Goal: Task Accomplishment & Management: Manage account settings

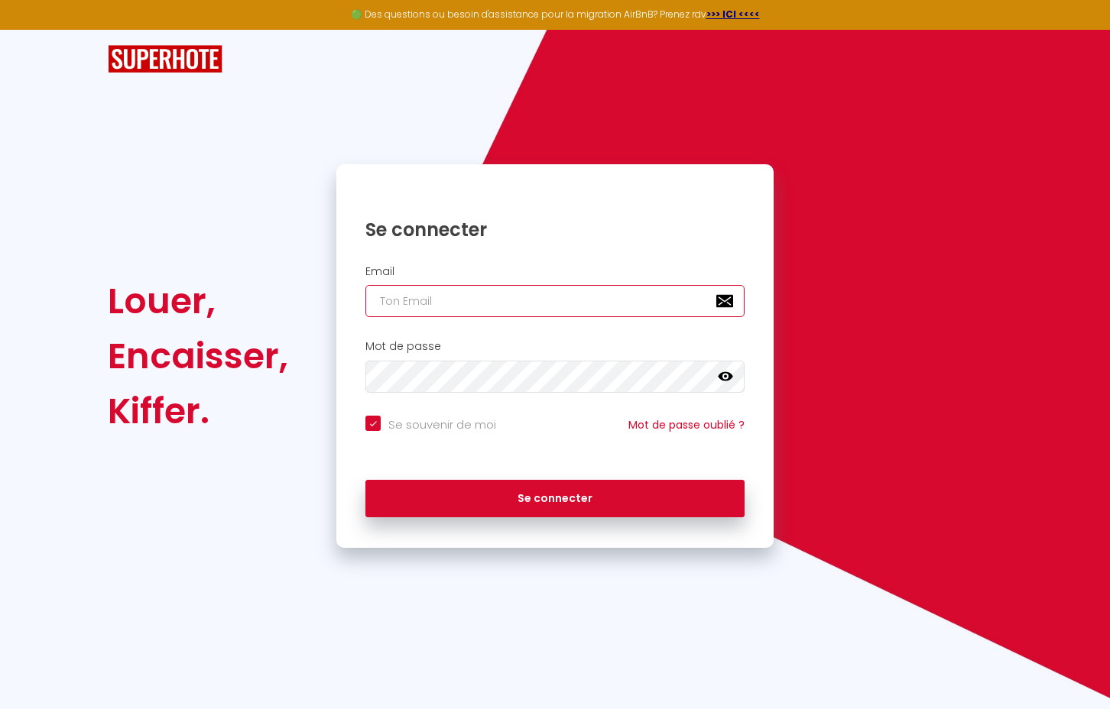
click at [425, 305] on input "email" at bounding box center [554, 301] width 379 height 32
type input "a"
checkbox input "true"
type input "an"
checkbox input "true"
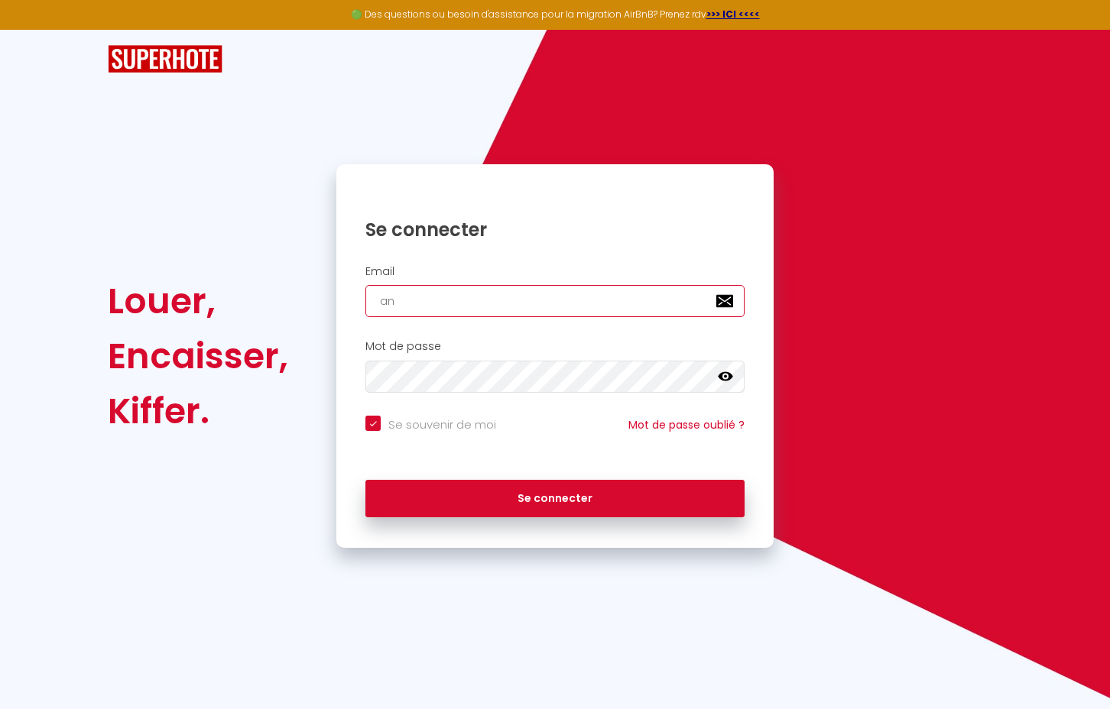
type input "ant"
checkbox input "true"
type input "anto"
checkbox input "true"
type input "[PERSON_NAME]"
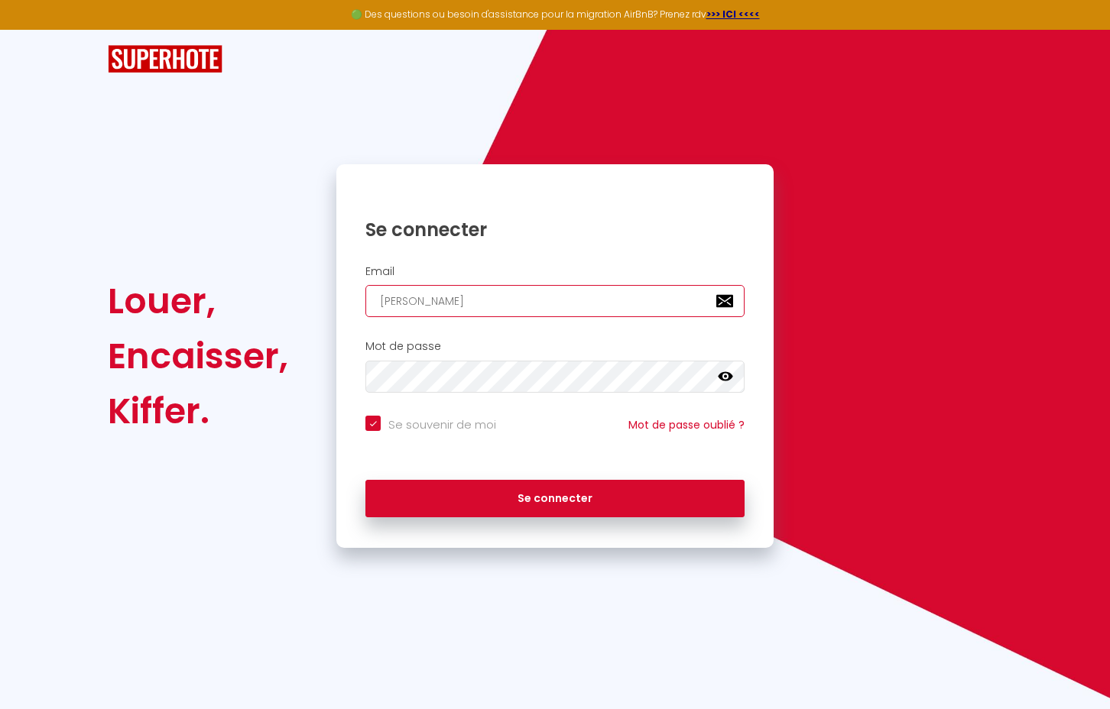
checkbox input "true"
type input "antoin"
checkbox input "true"
type input "[PERSON_NAME]"
checkbox input "true"
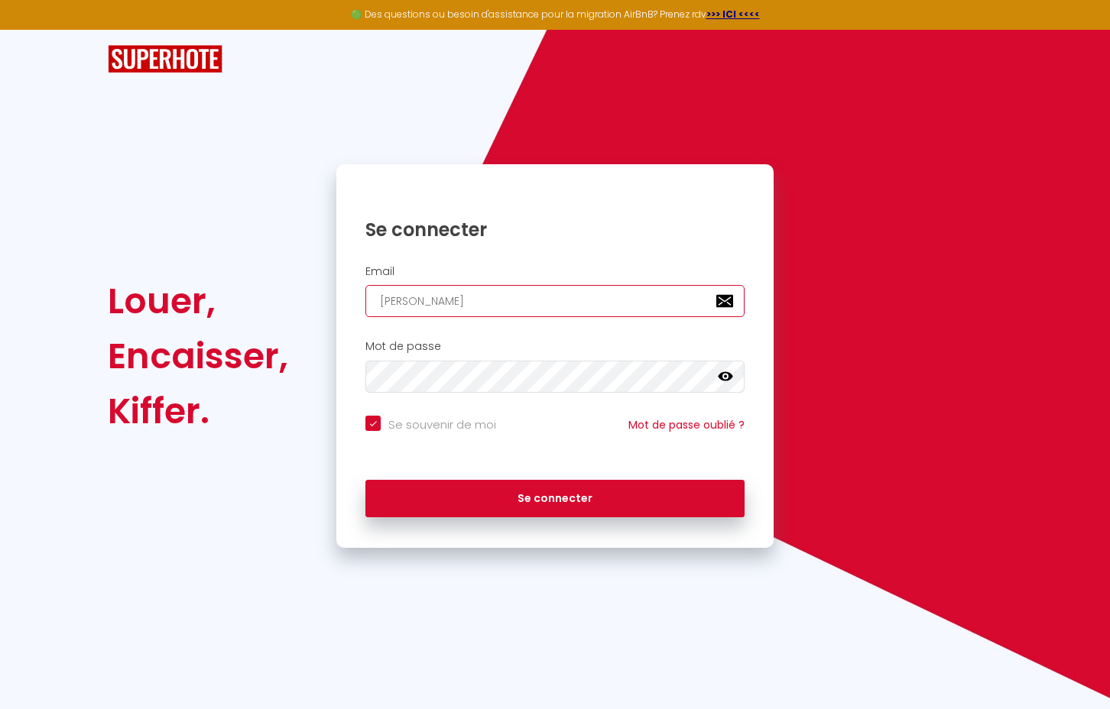
type input "[PERSON_NAME]."
checkbox input "true"
type input "[PERSON_NAME].p"
checkbox input "true"
type input "[DOMAIN_NAME]"
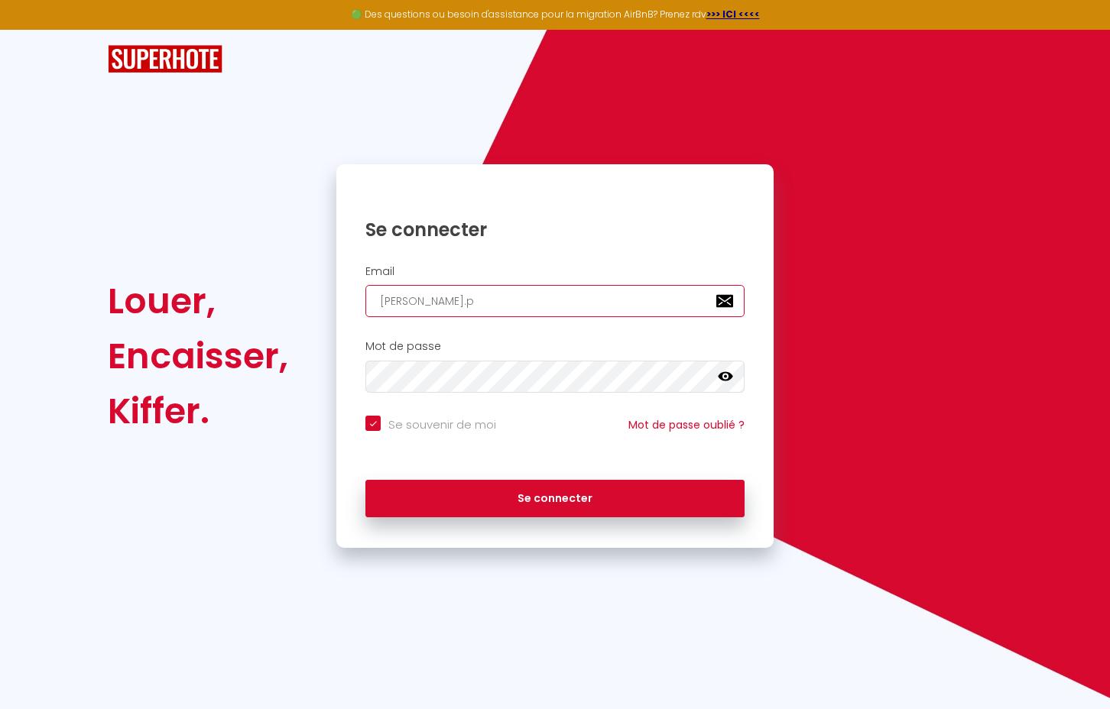
checkbox input "true"
type input "[PERSON_NAME].phi"
checkbox input "true"
type input "[PERSON_NAME].phil"
checkbox input "true"
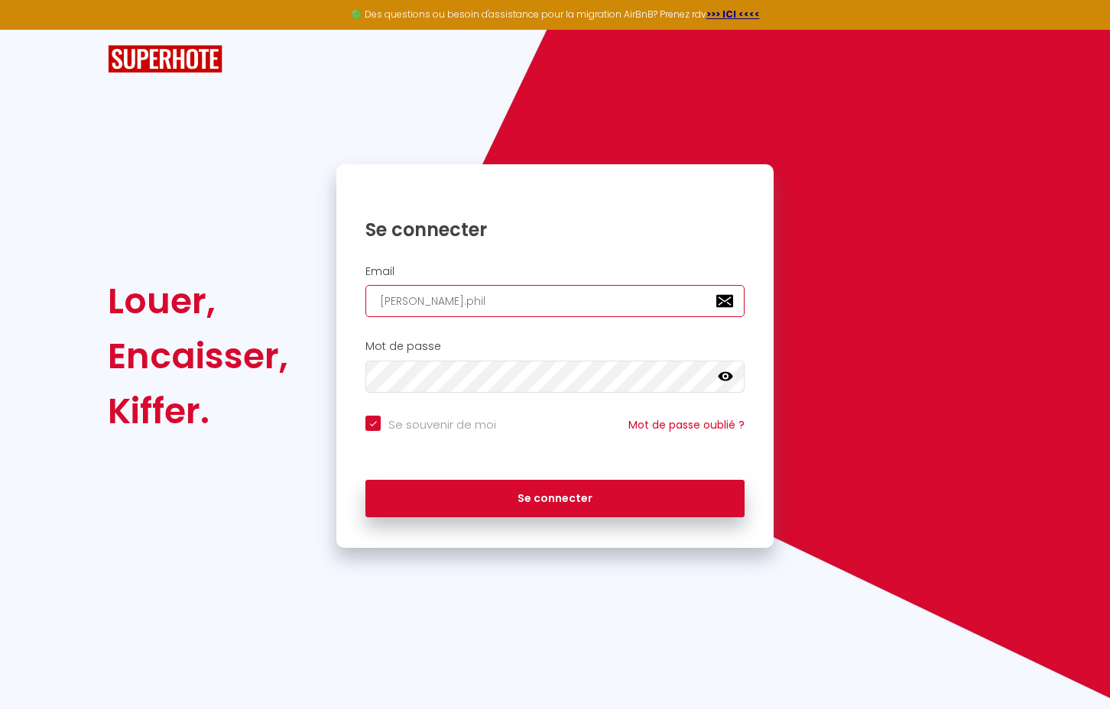
type input "[PERSON_NAME].phili"
checkbox input "true"
type input "[PERSON_NAME].[PERSON_NAME]"
checkbox input "true"
type input "[PERSON_NAME].philip9"
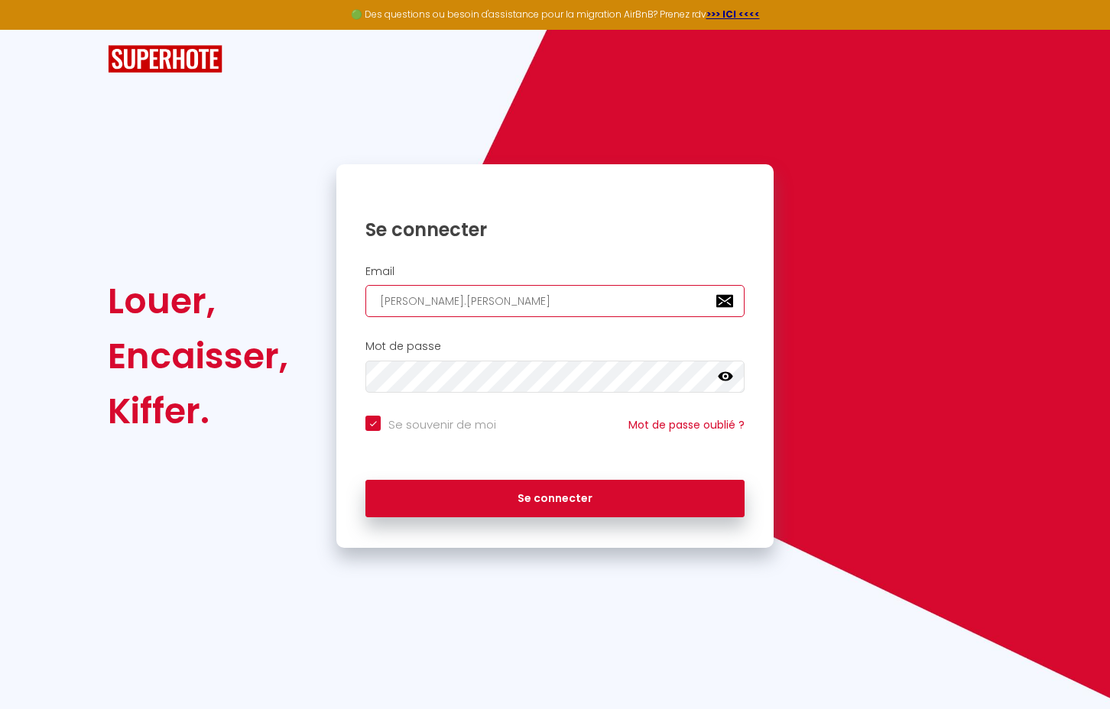
checkbox input "true"
type input "[PERSON_NAME].philip97"
checkbox input "true"
type input "[PERSON_NAME].philip97@"
checkbox input "true"
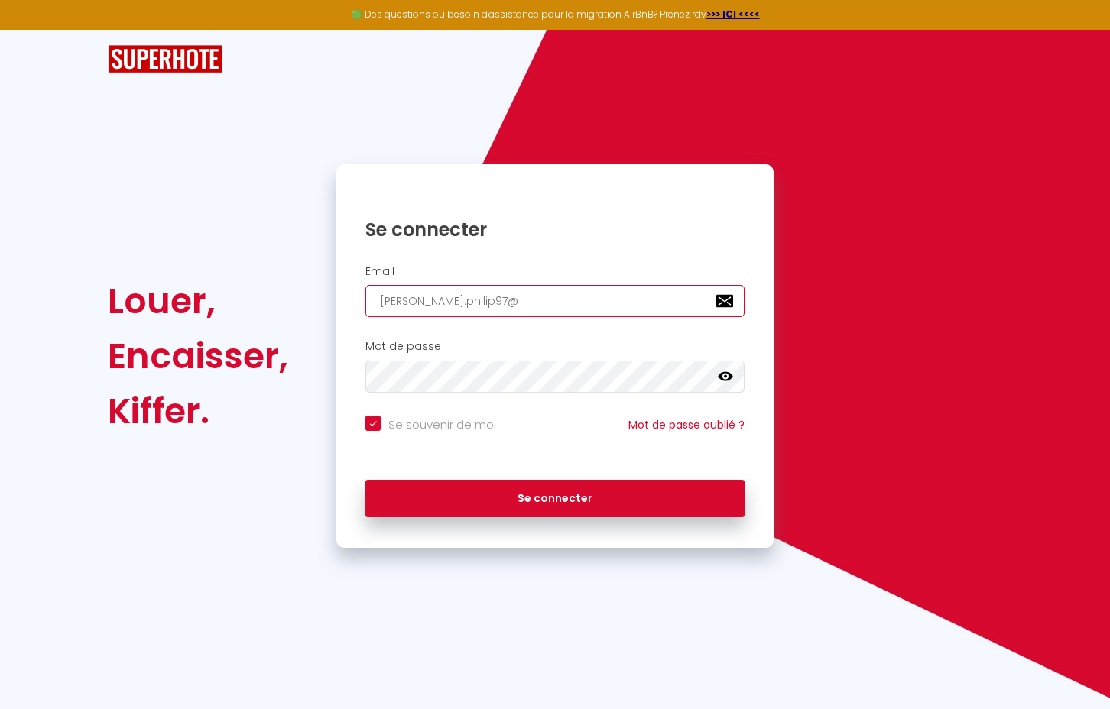
type input "antoine.philip97@g"
checkbox input "true"
type input "antoine.philip97@gm"
checkbox input "true"
type input "antoine.philip97@gma"
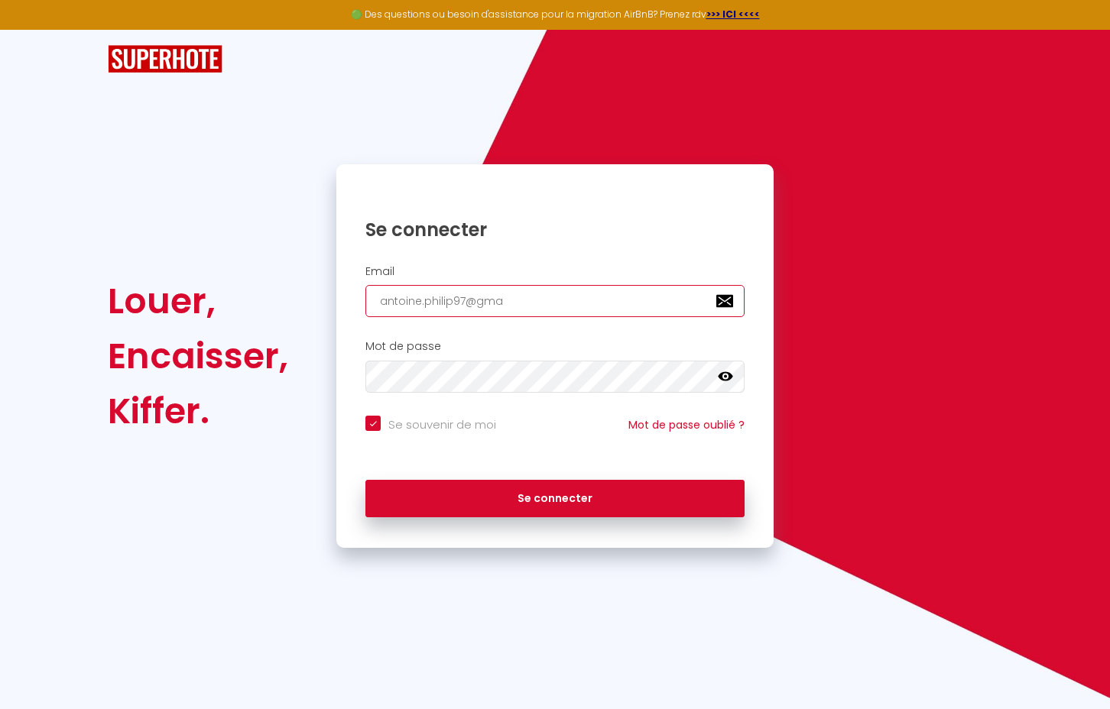
checkbox input "true"
type input "antoine.philip97@gmai"
checkbox input "true"
type input "[EMAIL_ADDRESS]"
checkbox input "true"
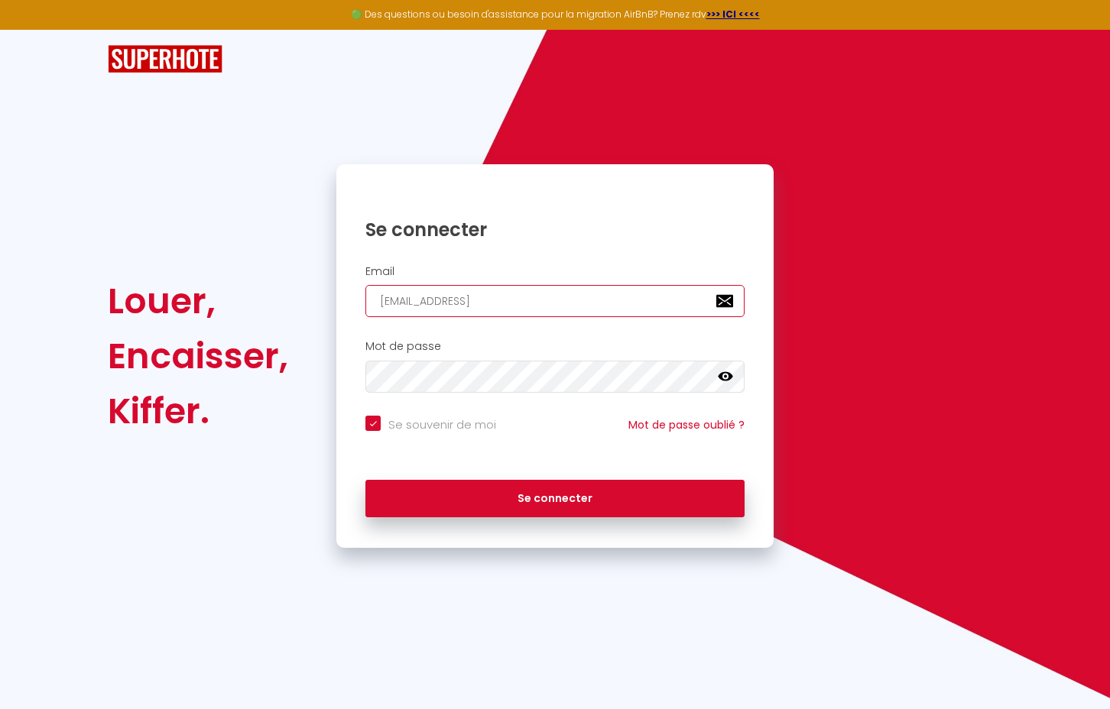
type input "[EMAIL_ADDRESS]."
checkbox input "true"
type input "antoine.philip97@gmail.c"
checkbox input "true"
type input "[EMAIL_ADDRESS][DOMAIN_NAME]"
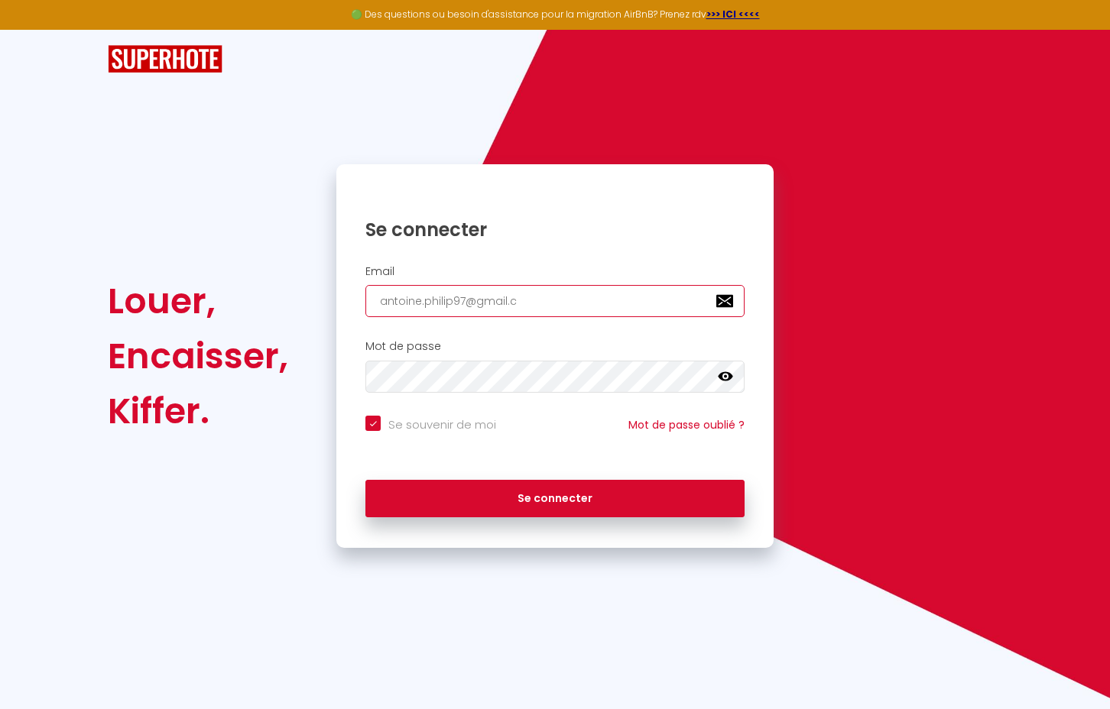
checkbox input "true"
type input "[EMAIL_ADDRESS][DOMAIN_NAME]"
checkbox input "true"
type input "[EMAIL_ADDRESS][DOMAIN_NAME]"
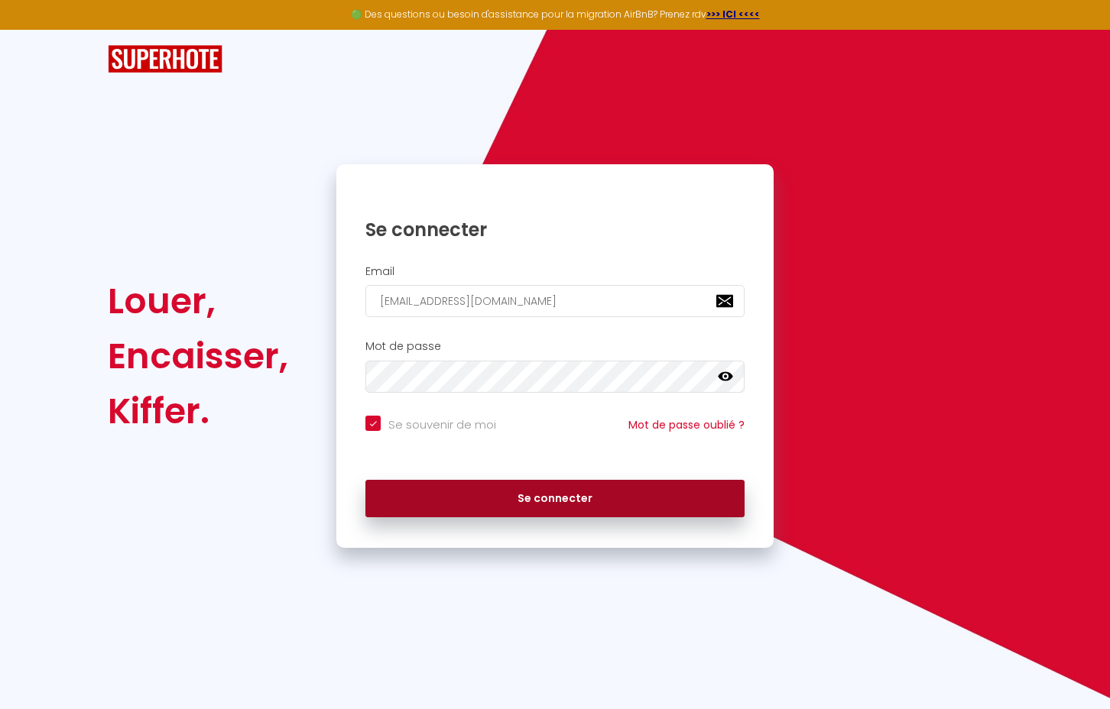
click at [455, 497] on button "Se connecter" at bounding box center [554, 499] width 379 height 38
checkbox input "true"
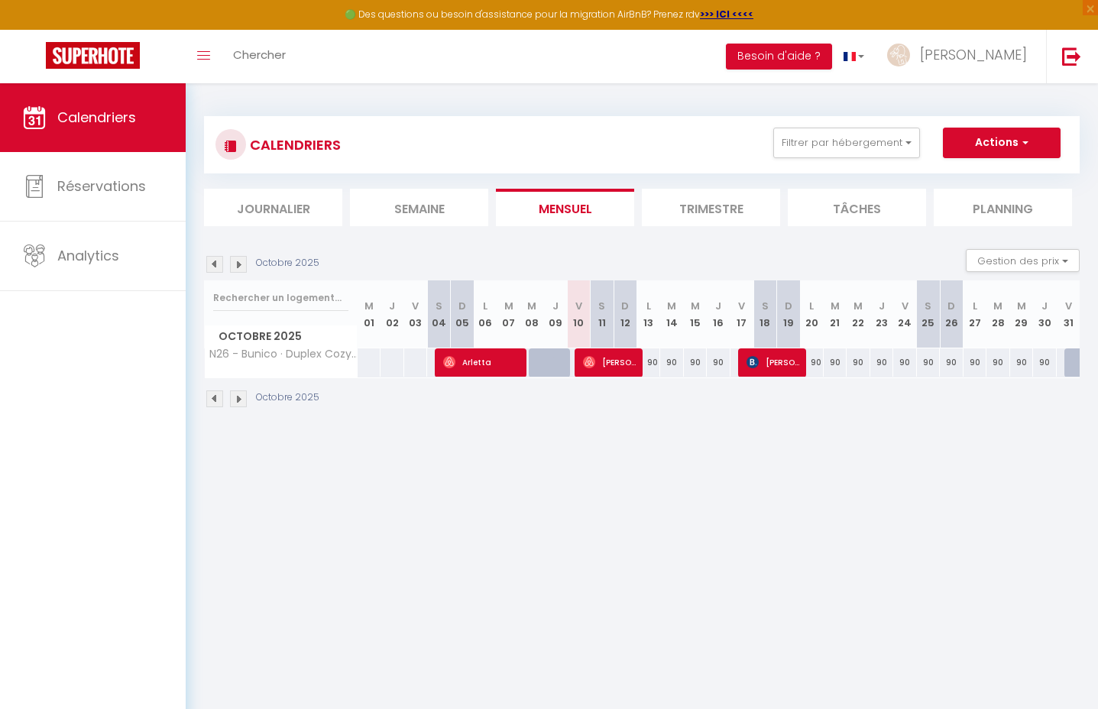
click at [437, 213] on li "Semaine" at bounding box center [419, 207] width 138 height 37
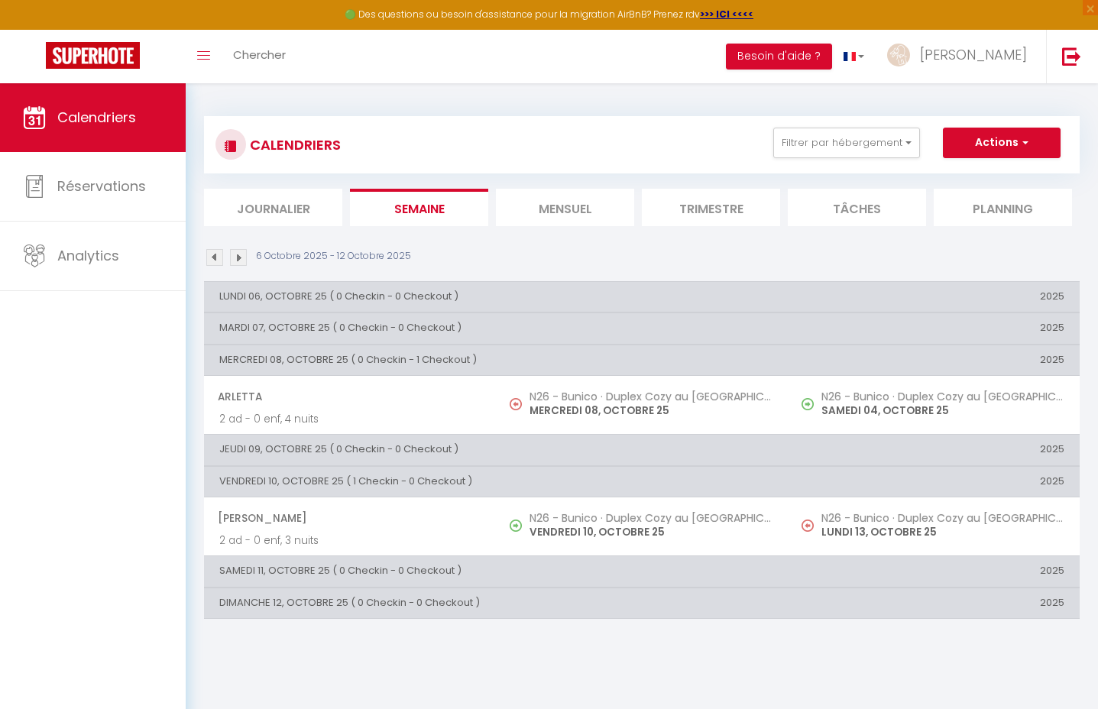
click at [291, 209] on li "Journalier" at bounding box center [273, 207] width 138 height 37
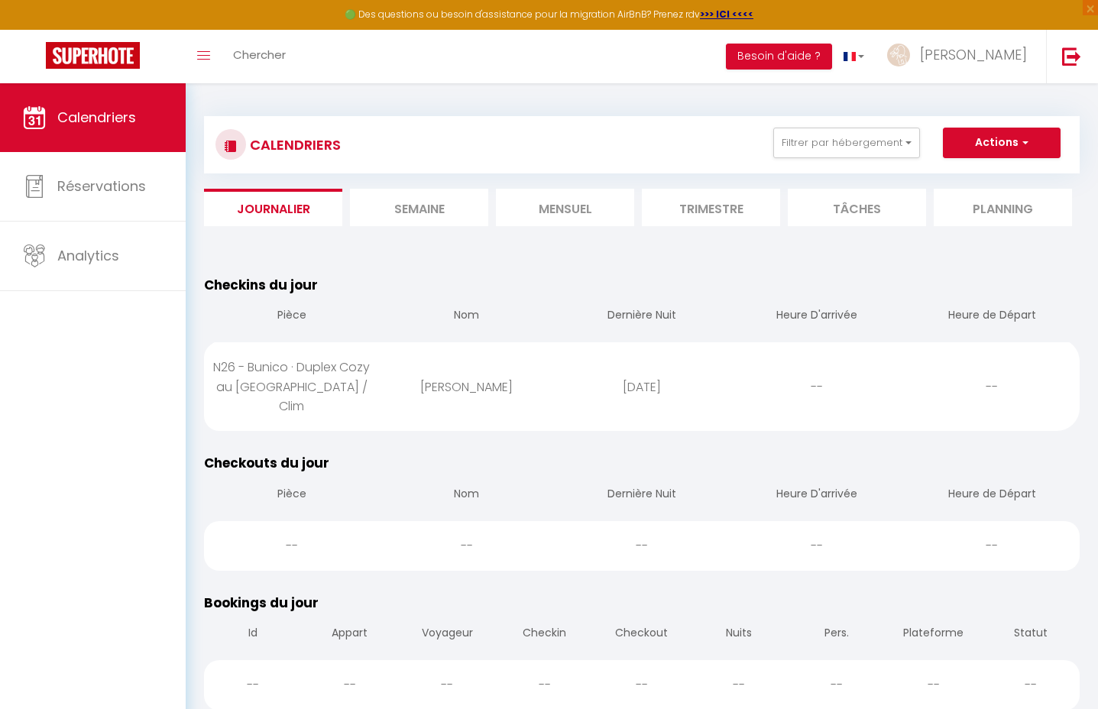
click at [1005, 209] on li "Planning" at bounding box center [1003, 207] width 138 height 37
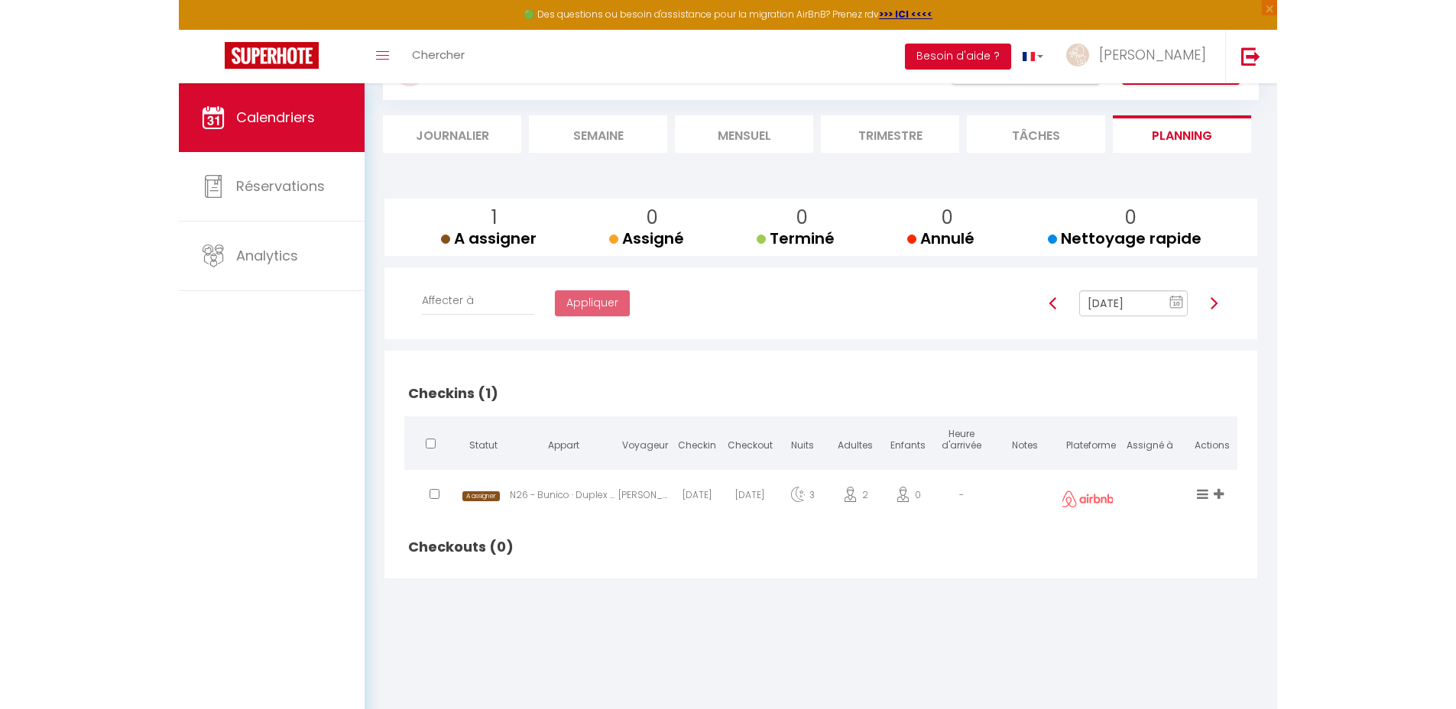
scroll to position [83, 0]
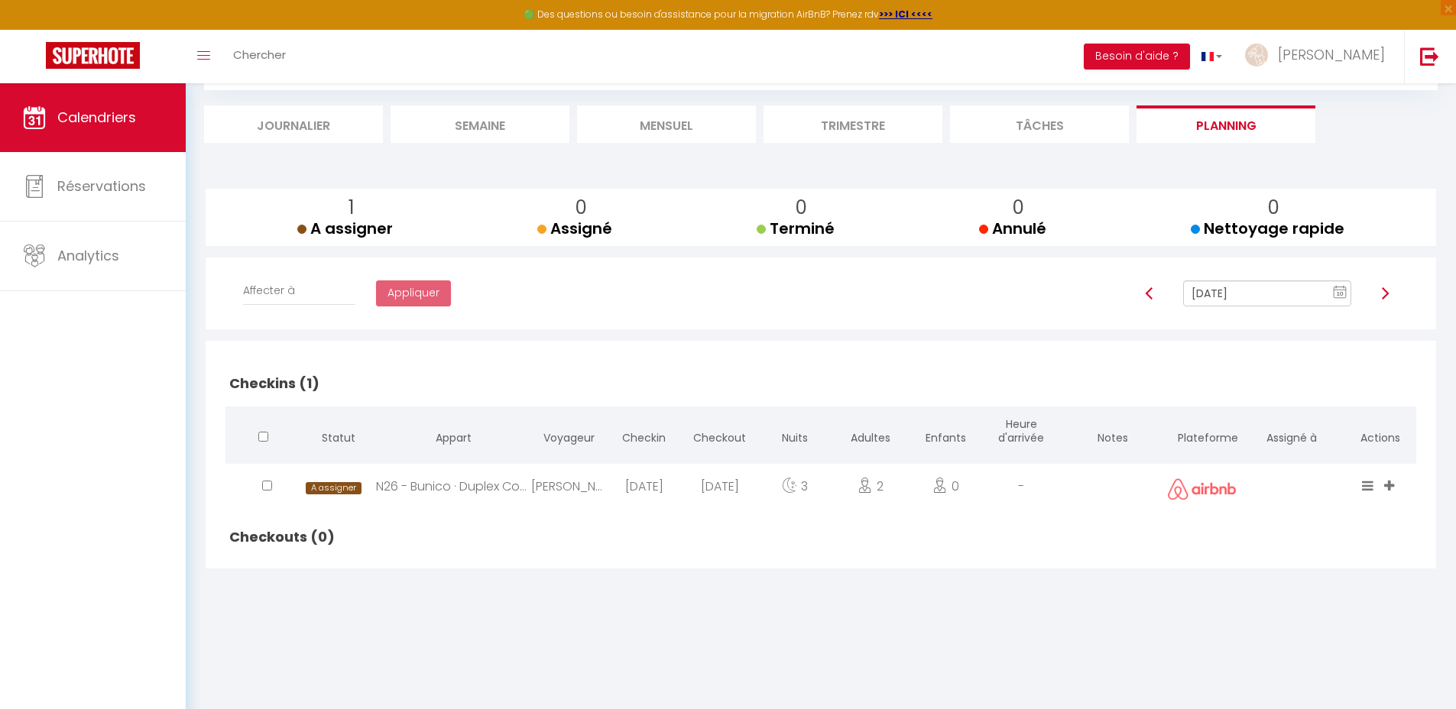
click at [529, 130] on li "Semaine" at bounding box center [479, 123] width 179 height 37
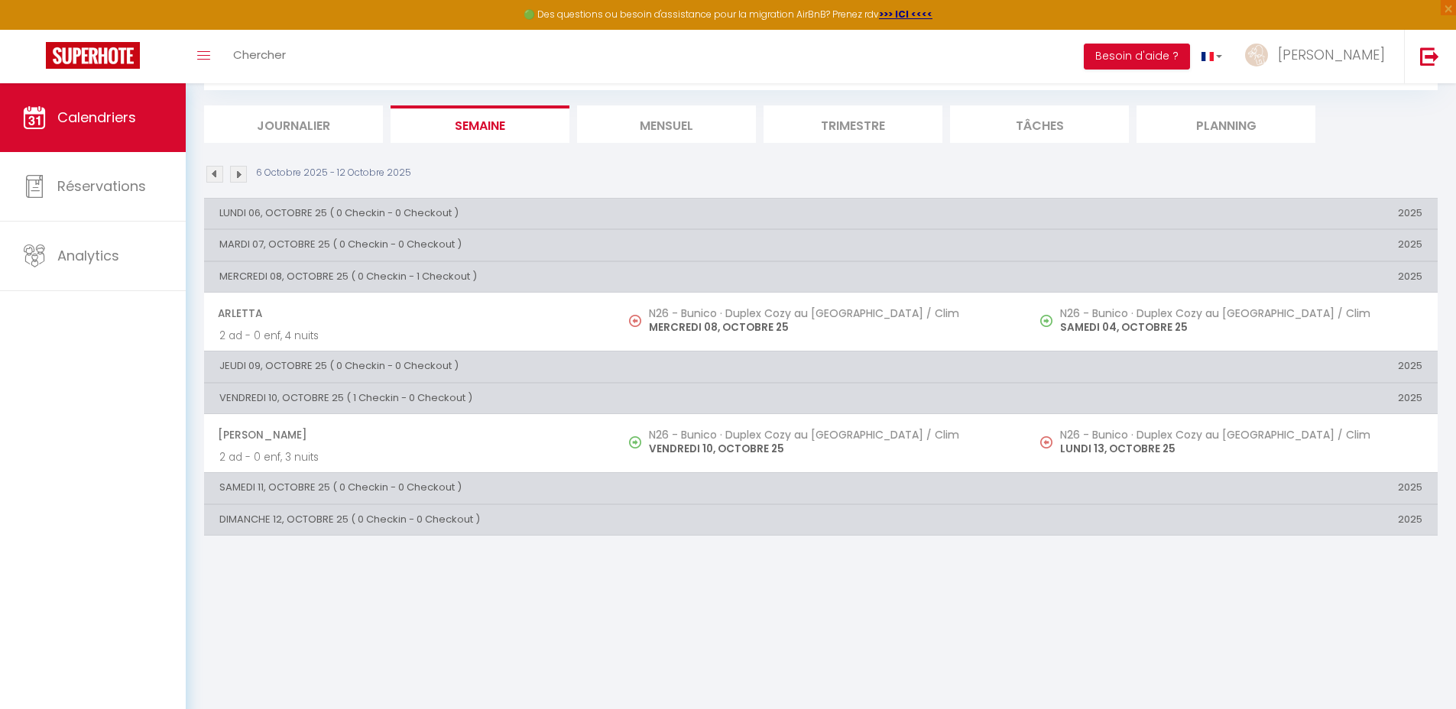
click at [607, 118] on li "Mensuel" at bounding box center [666, 123] width 179 height 37
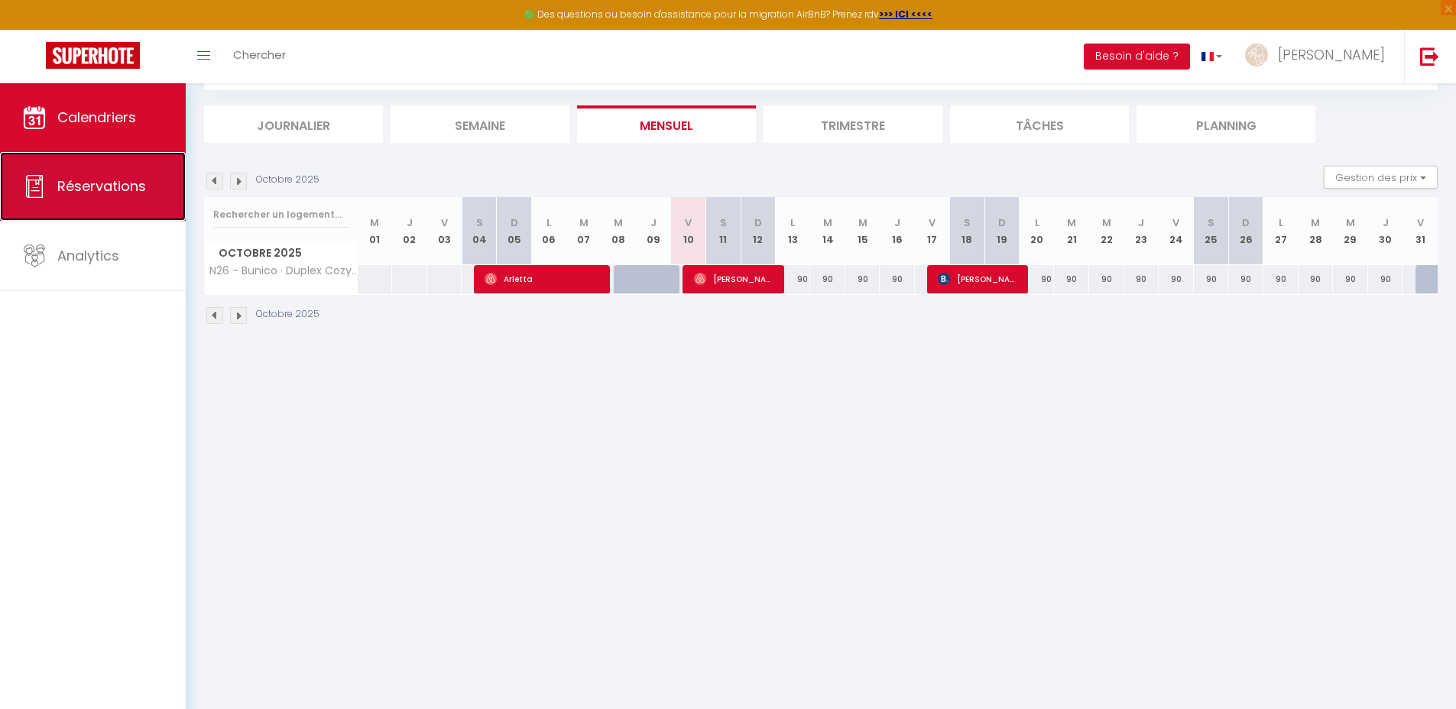
click at [116, 194] on span "Réservations" at bounding box center [101, 186] width 89 height 19
select select "not_cancelled"
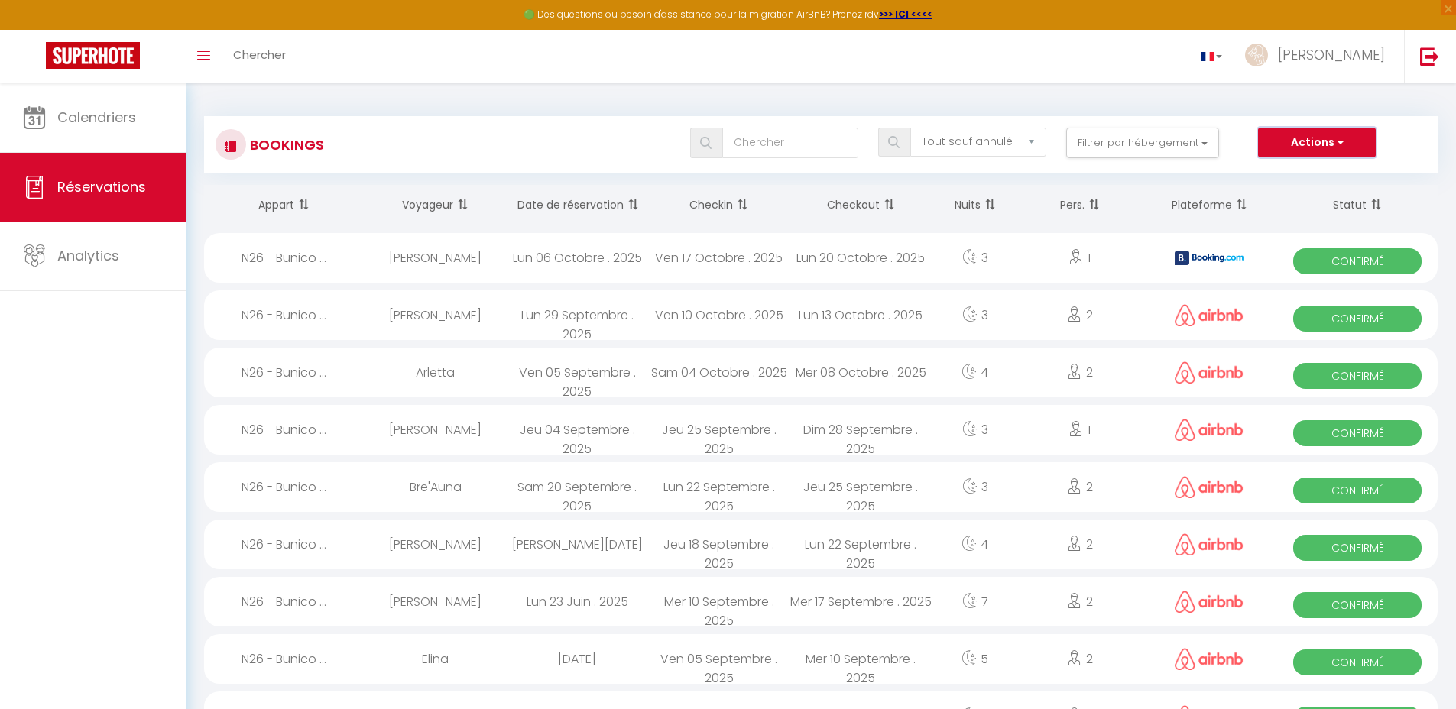
click at [1109, 149] on button "Actions" at bounding box center [1317, 143] width 118 height 31
click at [1109, 137] on button "Filtrer par hébergement" at bounding box center [1142, 143] width 153 height 31
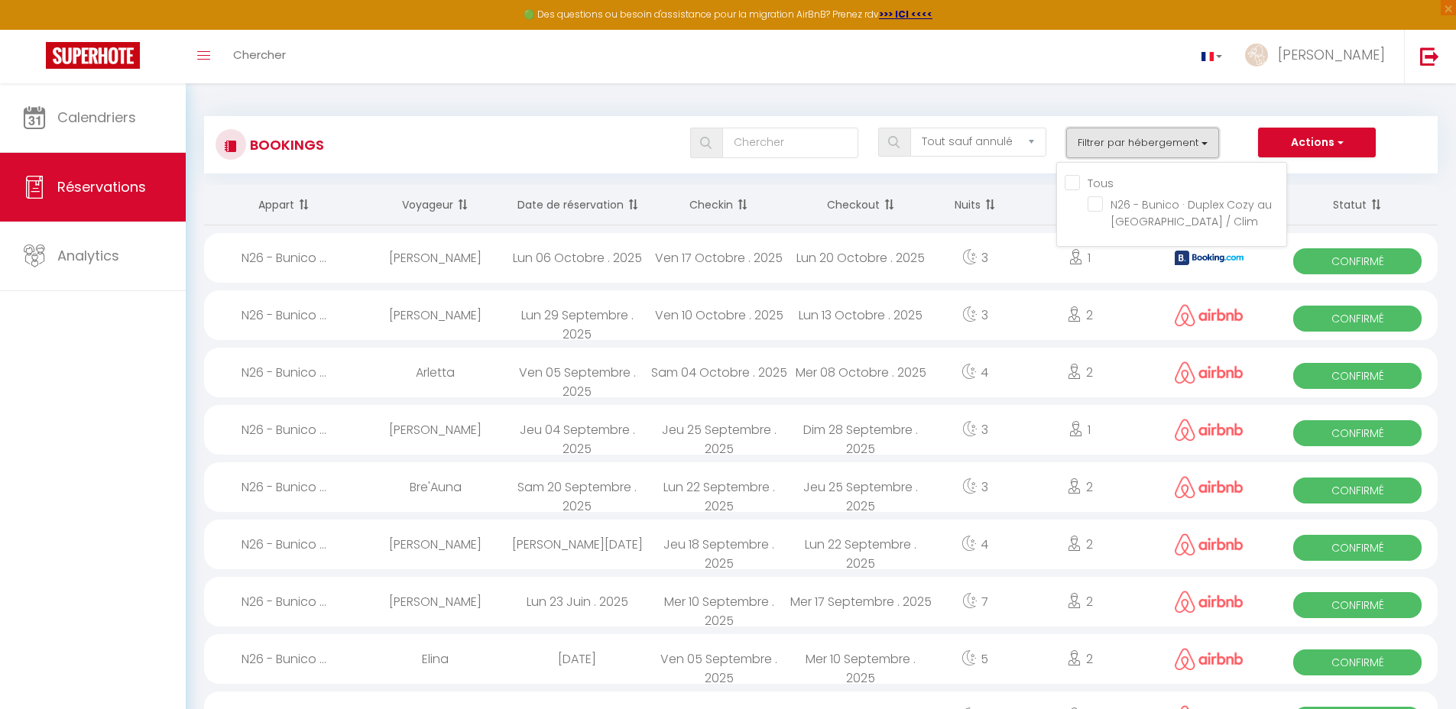
click at [1109, 137] on button "Filtrer par hébergement" at bounding box center [1142, 143] width 153 height 31
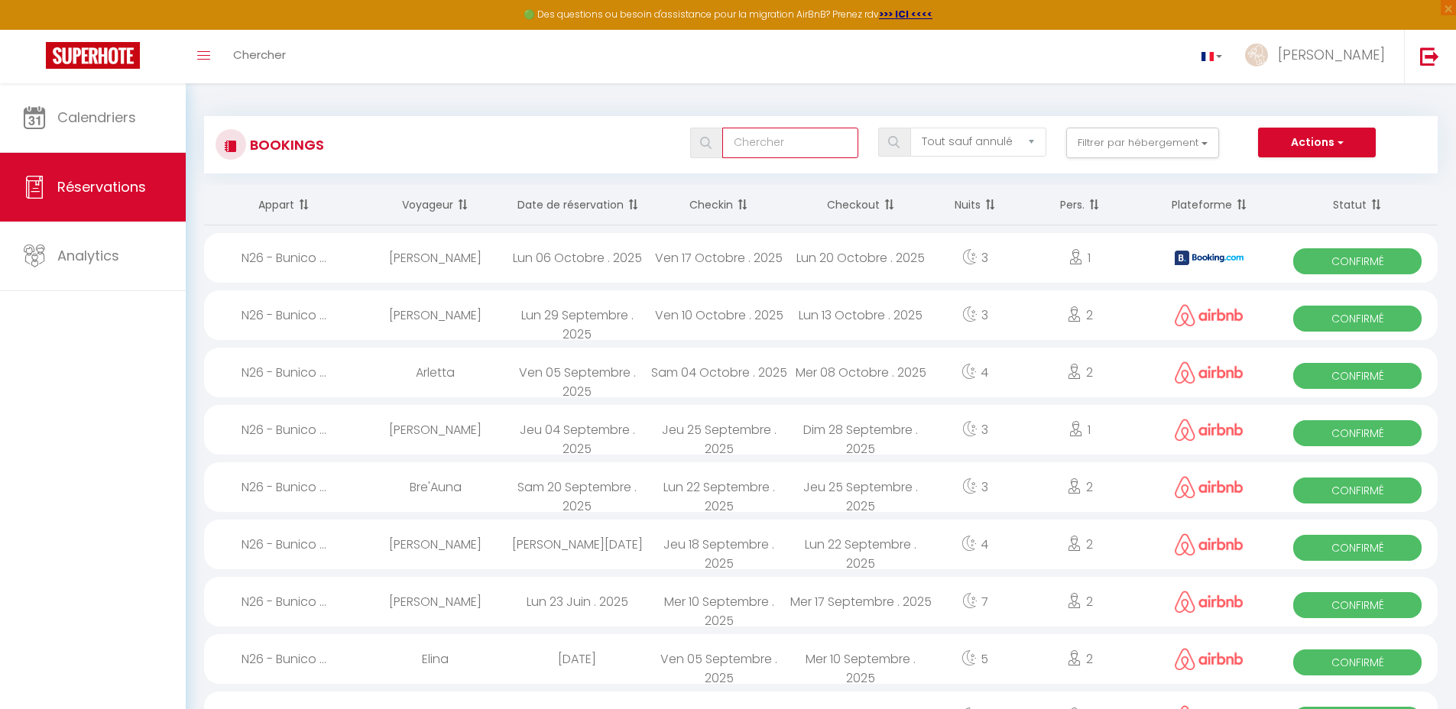
click at [809, 147] on input "text" at bounding box center [790, 143] width 136 height 31
click at [587, 138] on div "Tous les statuts Annulé Confirmé Non Confirmé Tout sauf annulé No Show Request …" at bounding box center [872, 143] width 1128 height 31
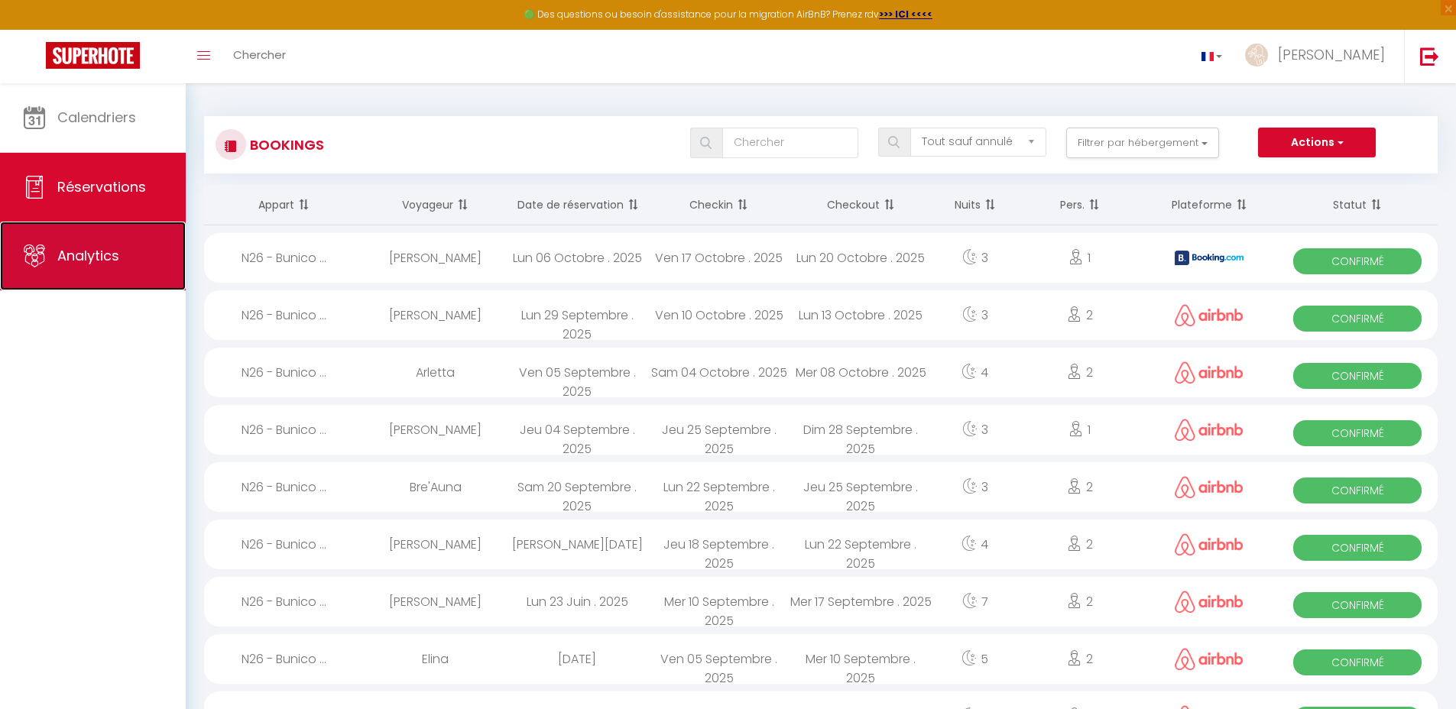
click at [102, 250] on span "Analytics" at bounding box center [88, 255] width 62 height 19
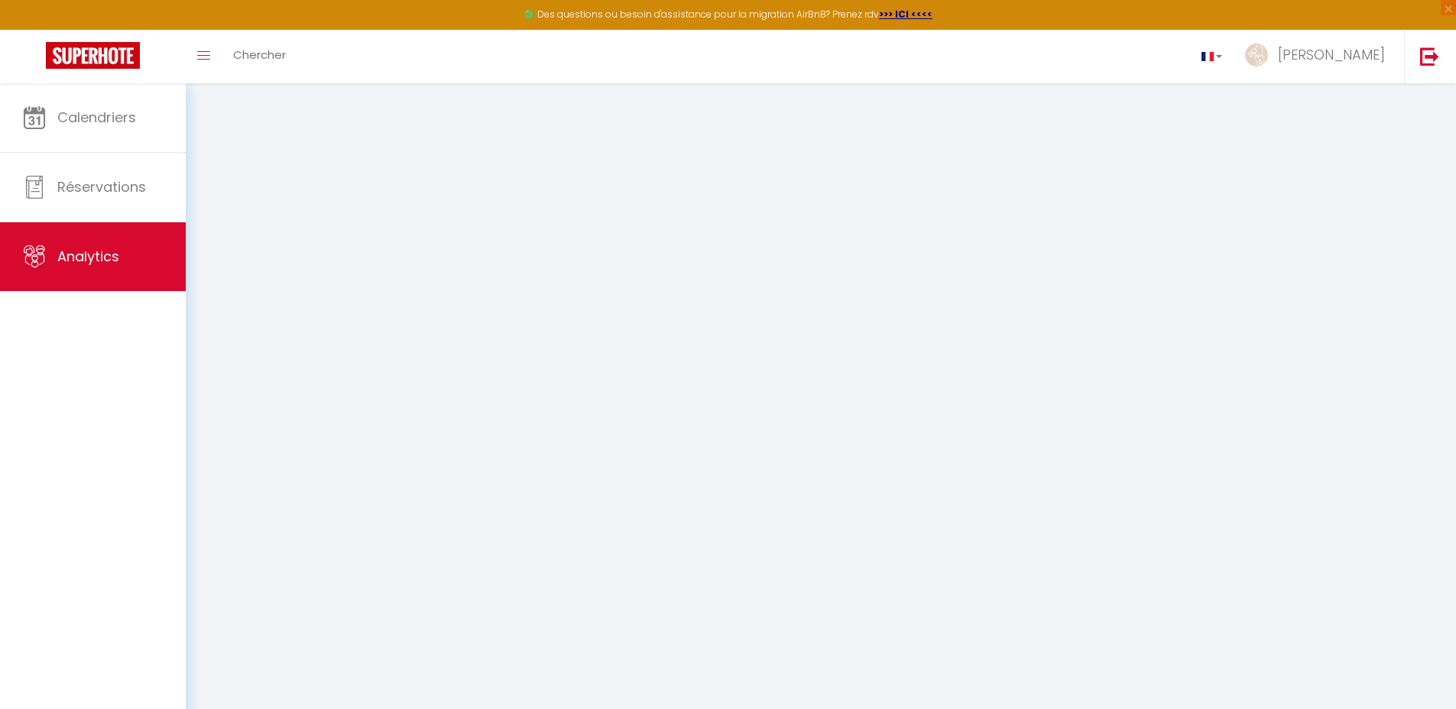
select select "2025"
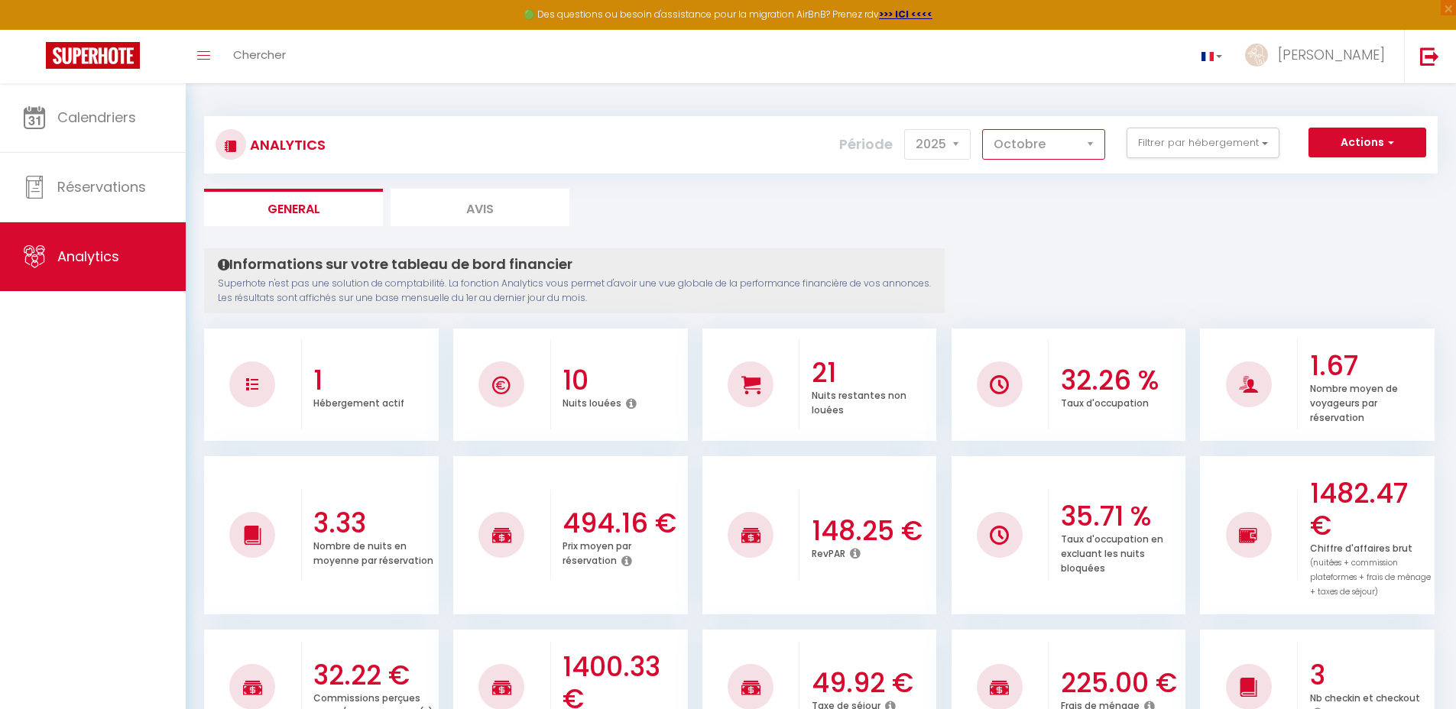
click at [1047, 139] on select "[PERSON_NAME] Mars Avril Mai Juin Juillet Août Septembre Octobre Novembre Décem…" at bounding box center [1043, 144] width 123 height 31
click at [983, 129] on select "[PERSON_NAME] Mars Avril Mai Juin Juillet Août Septembre Octobre Novembre Décem…" at bounding box center [1043, 144] width 123 height 31
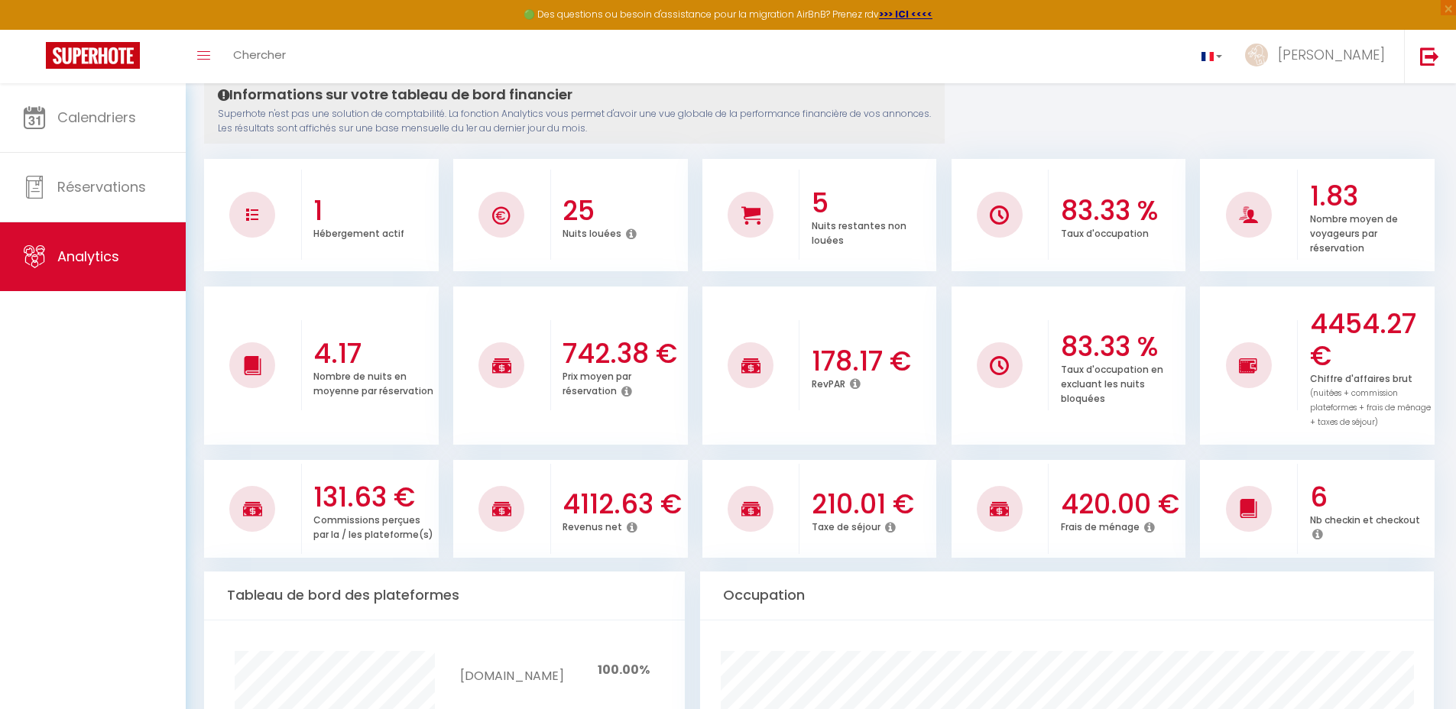
scroll to position [173, 0]
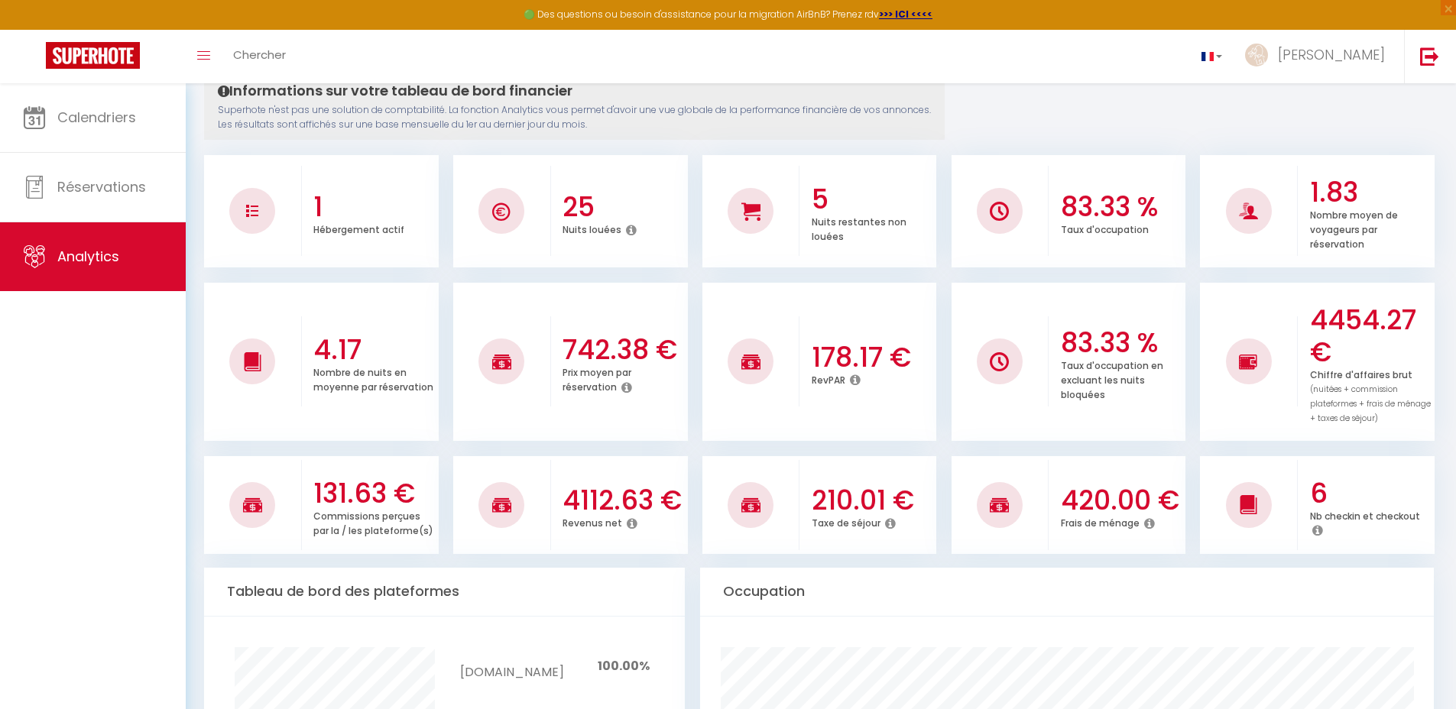
click at [859, 383] on icon at bounding box center [855, 380] width 11 height 12
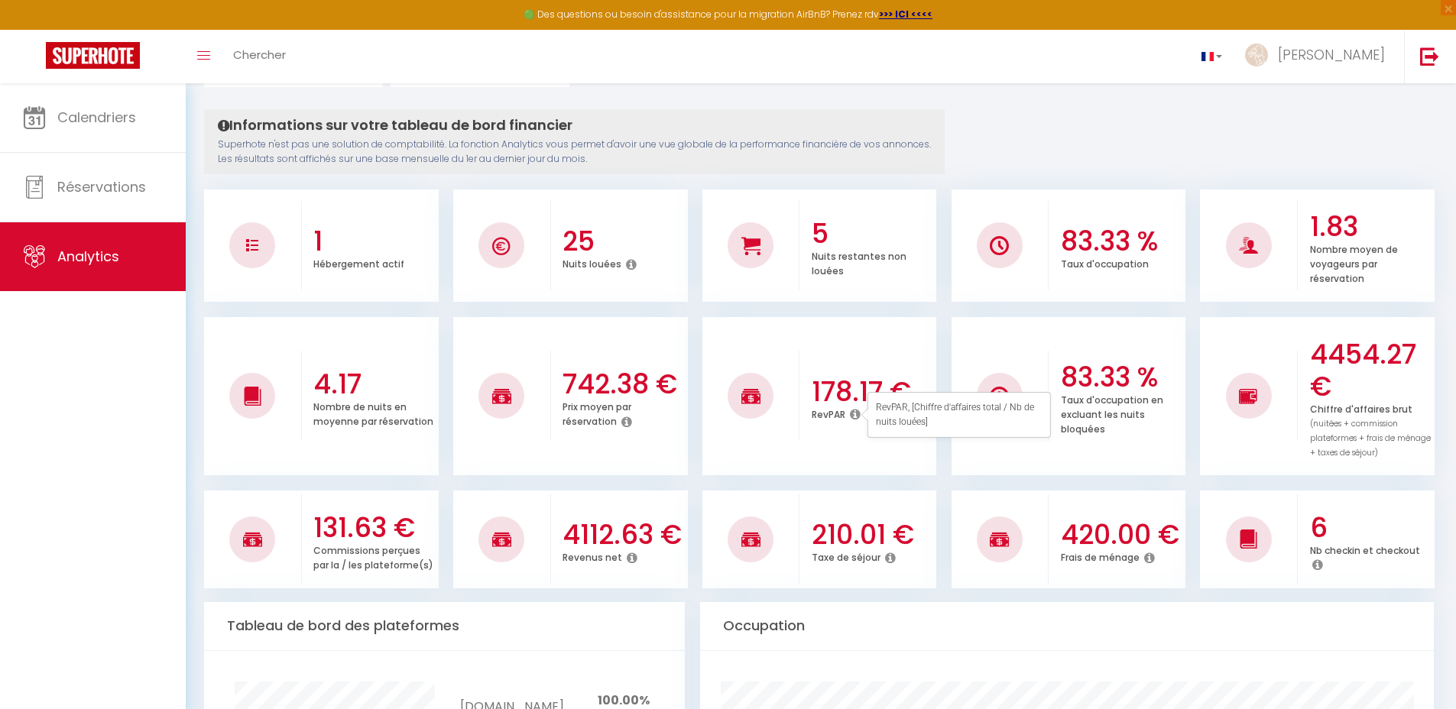
scroll to position [0, 0]
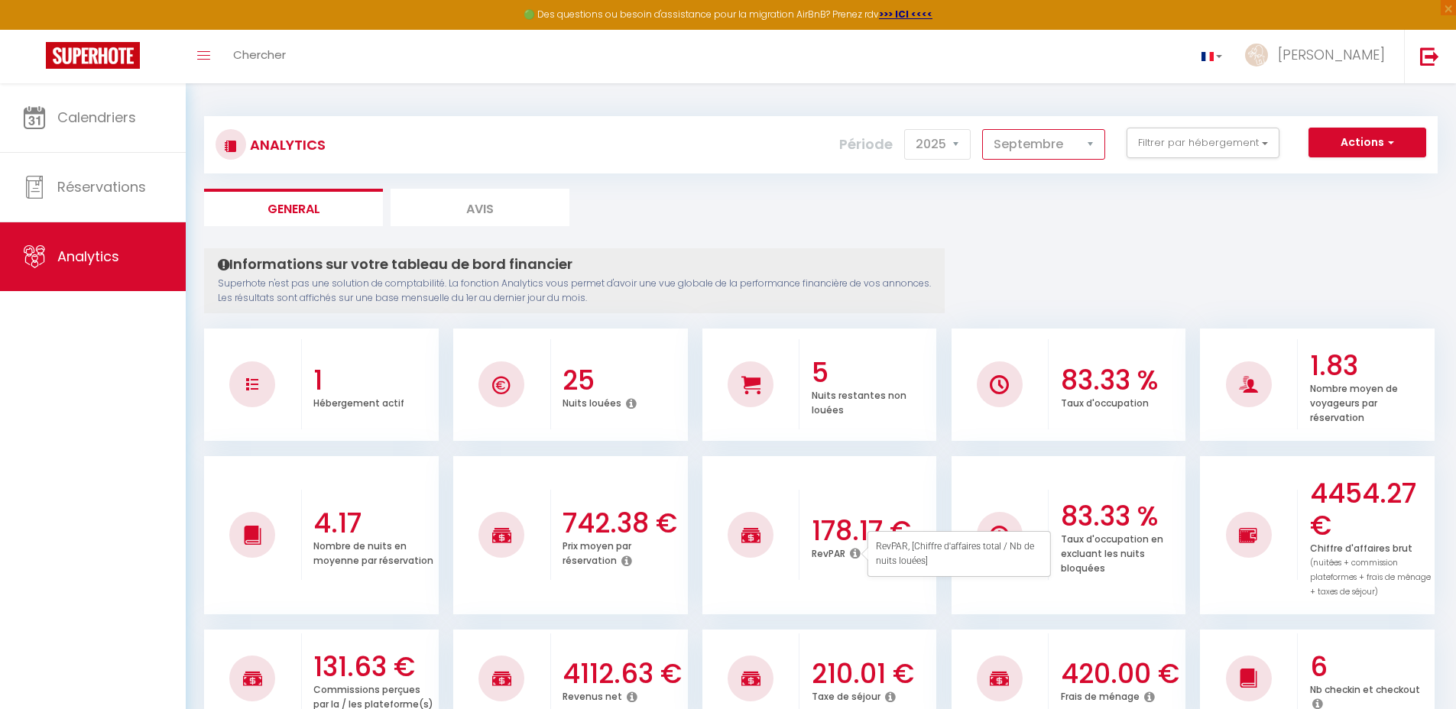
click at [1055, 150] on select "[PERSON_NAME] Mars Avril Mai Juin Juillet Août Septembre Octobre Novembre Décem…" at bounding box center [1043, 144] width 123 height 31
select select "10"
click at [983, 129] on select "[PERSON_NAME] Mars Avril Mai Juin Juillet Août Septembre Octobre Novembre Décem…" at bounding box center [1043, 144] width 123 height 31
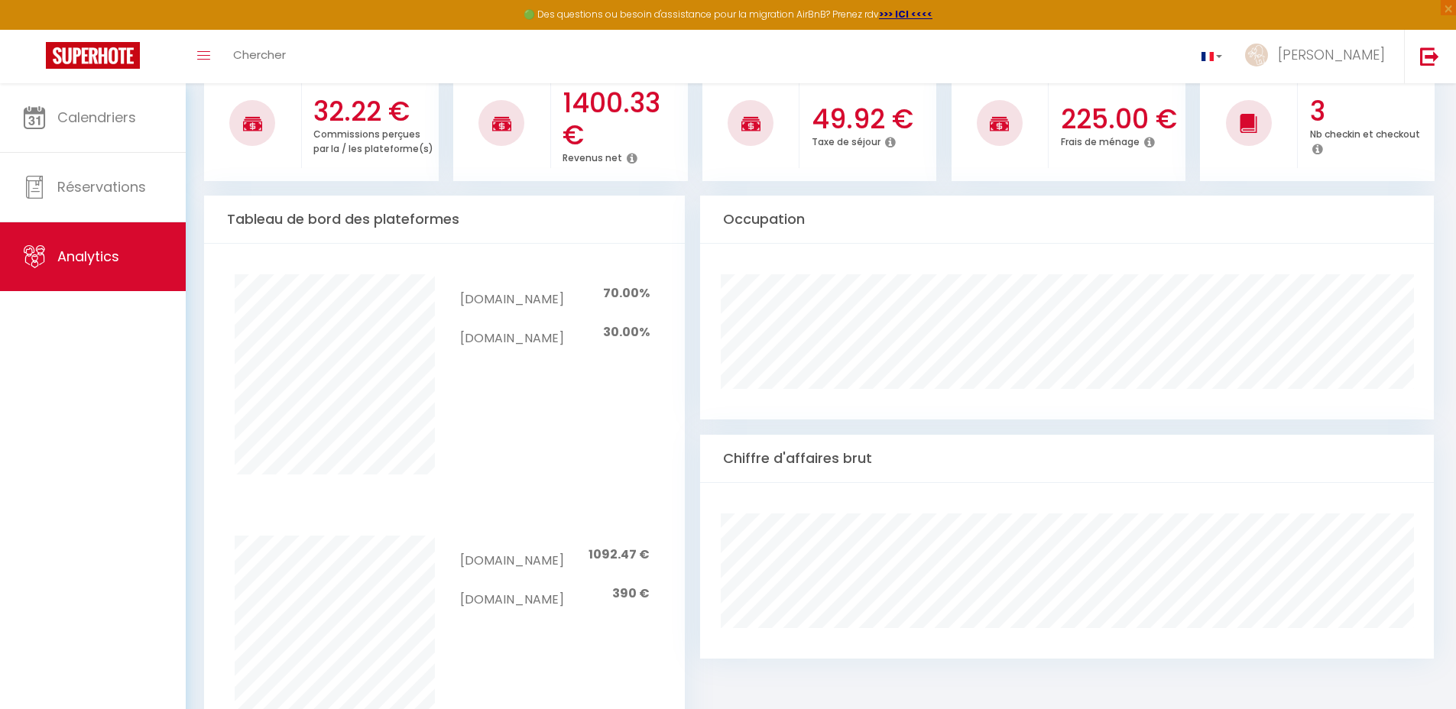
scroll to position [449, 0]
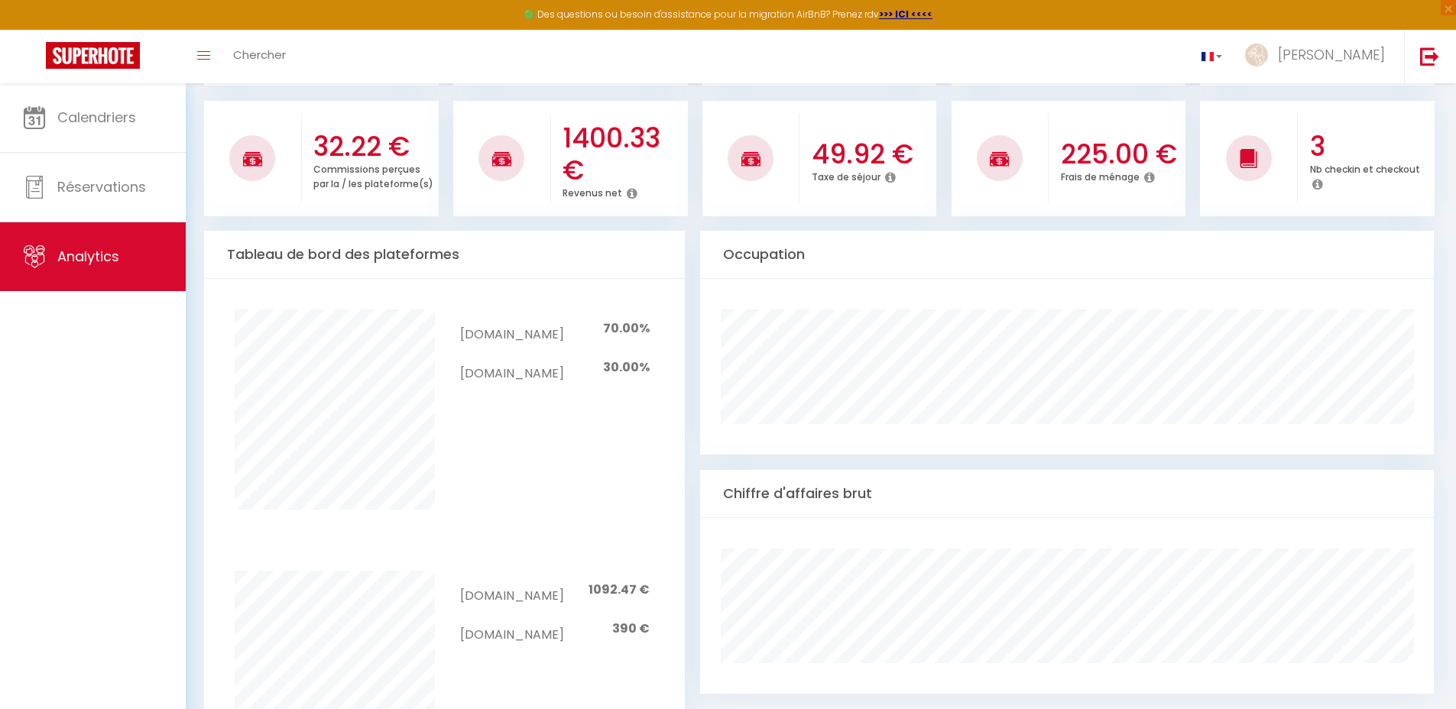
click at [847, 470] on div "Chiffre d'affaires brut" at bounding box center [1067, 494] width 734 height 48
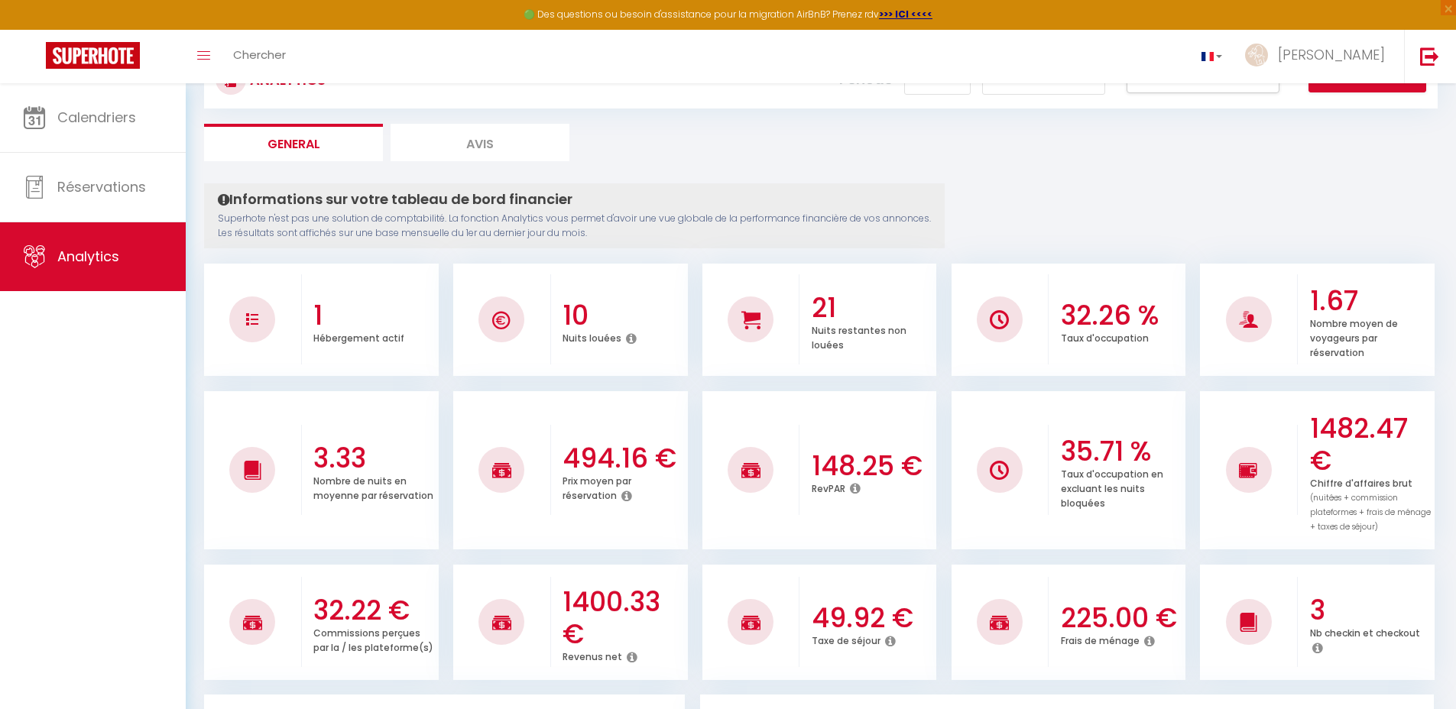
scroll to position [70, 0]
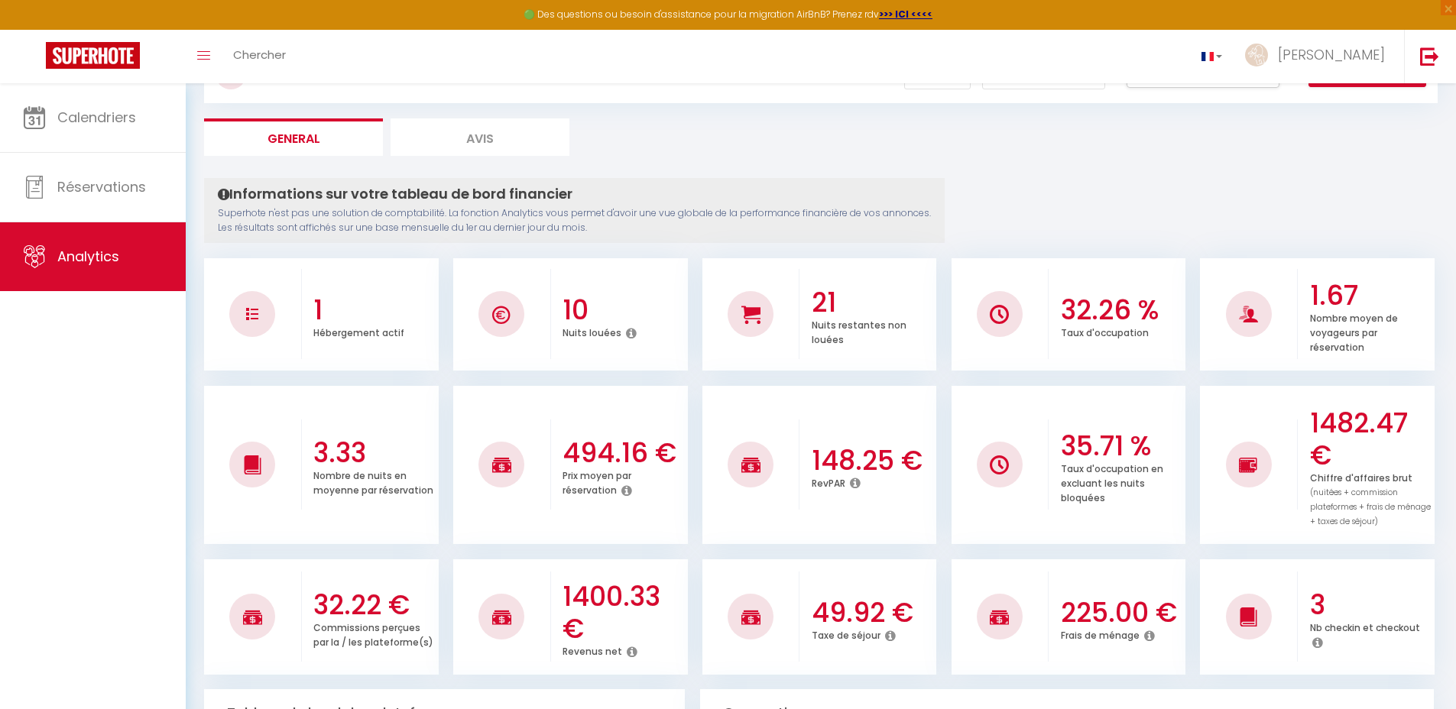
click at [496, 123] on li "Avis" at bounding box center [479, 136] width 179 height 37
select select "2025"
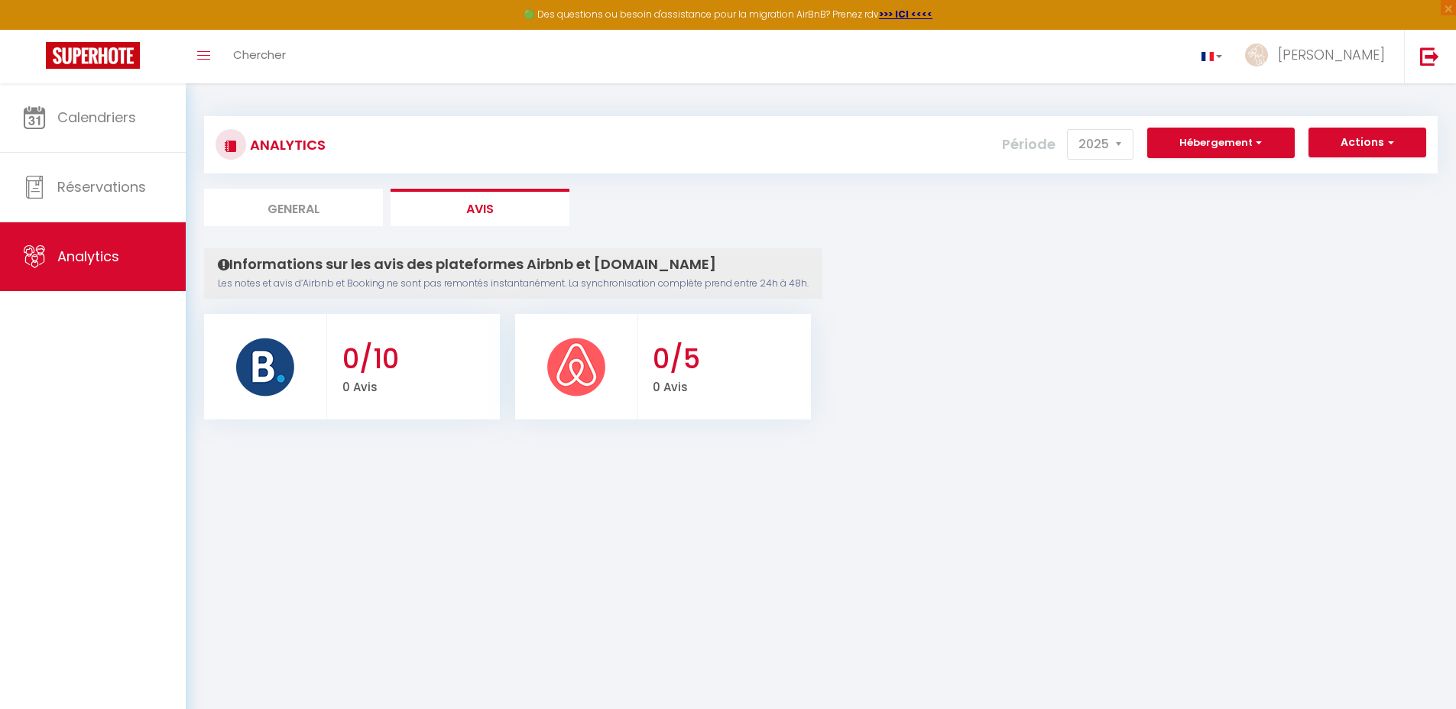
click at [587, 365] on img at bounding box center [576, 366] width 61 height 61
click at [658, 367] on h3 "0/5" at bounding box center [730, 359] width 154 height 32
click at [349, 216] on li "General" at bounding box center [293, 207] width 179 height 37
select select "2025"
select select "10"
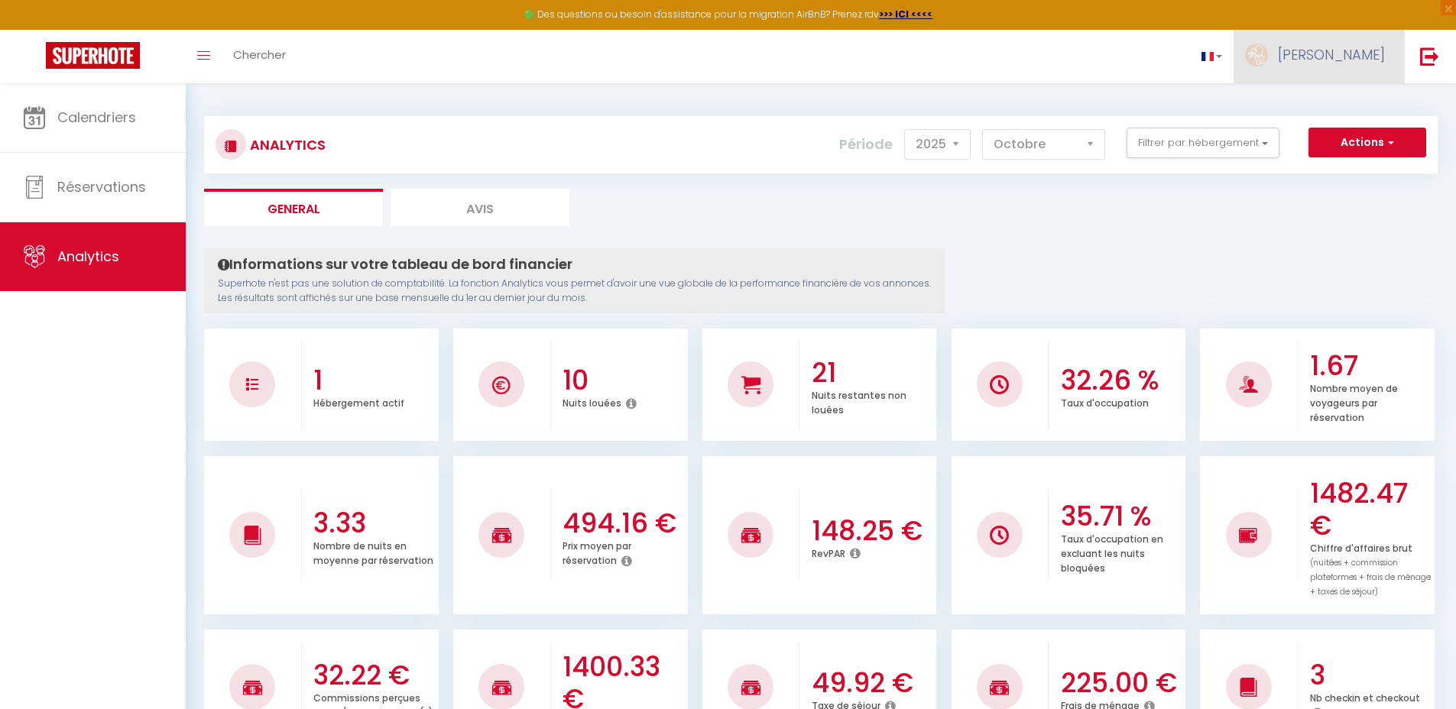
click at [1109, 62] on span "[PERSON_NAME]" at bounding box center [1331, 54] width 107 height 19
click at [1109, 103] on link "Paramètres" at bounding box center [1342, 106] width 113 height 26
select select "fr"
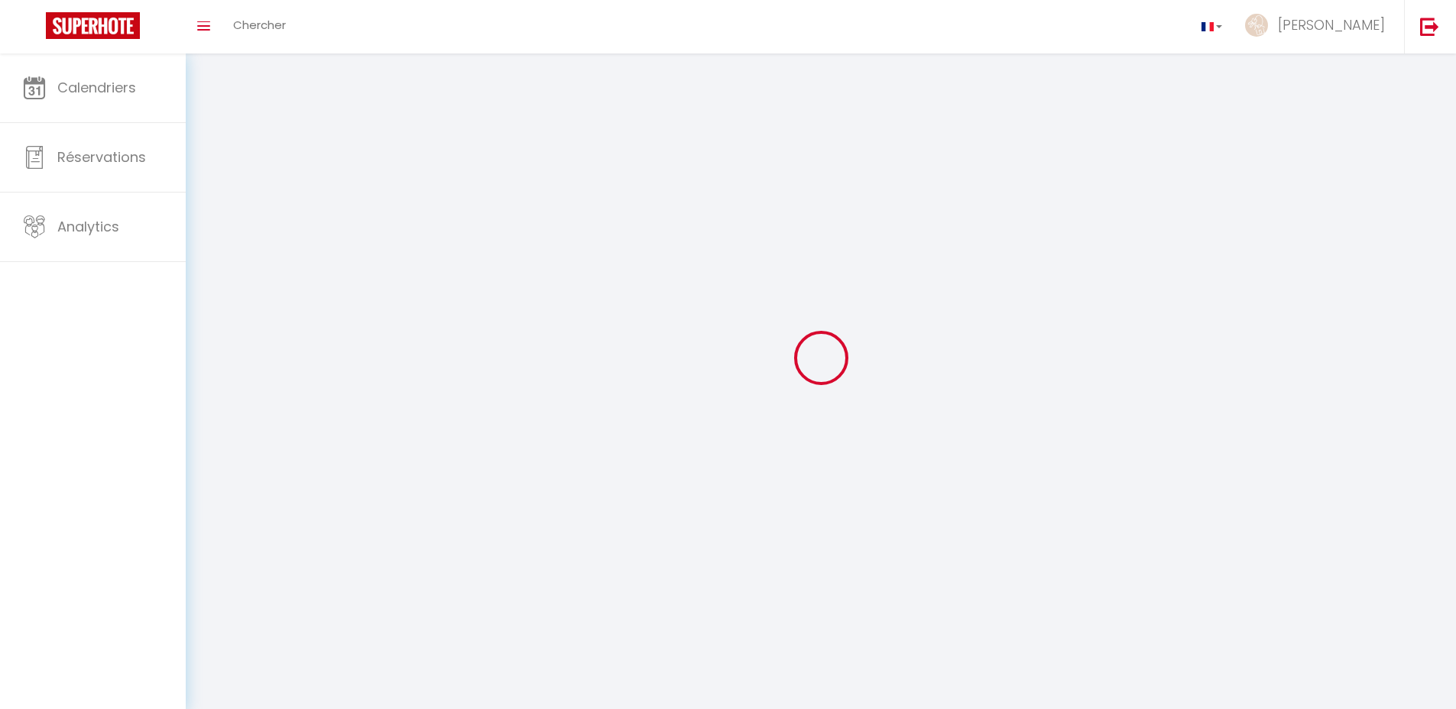
type input "[PERSON_NAME]"
type input "PERSO"
type input "[URL][DOMAIN_NAME]"
select select
select select "28"
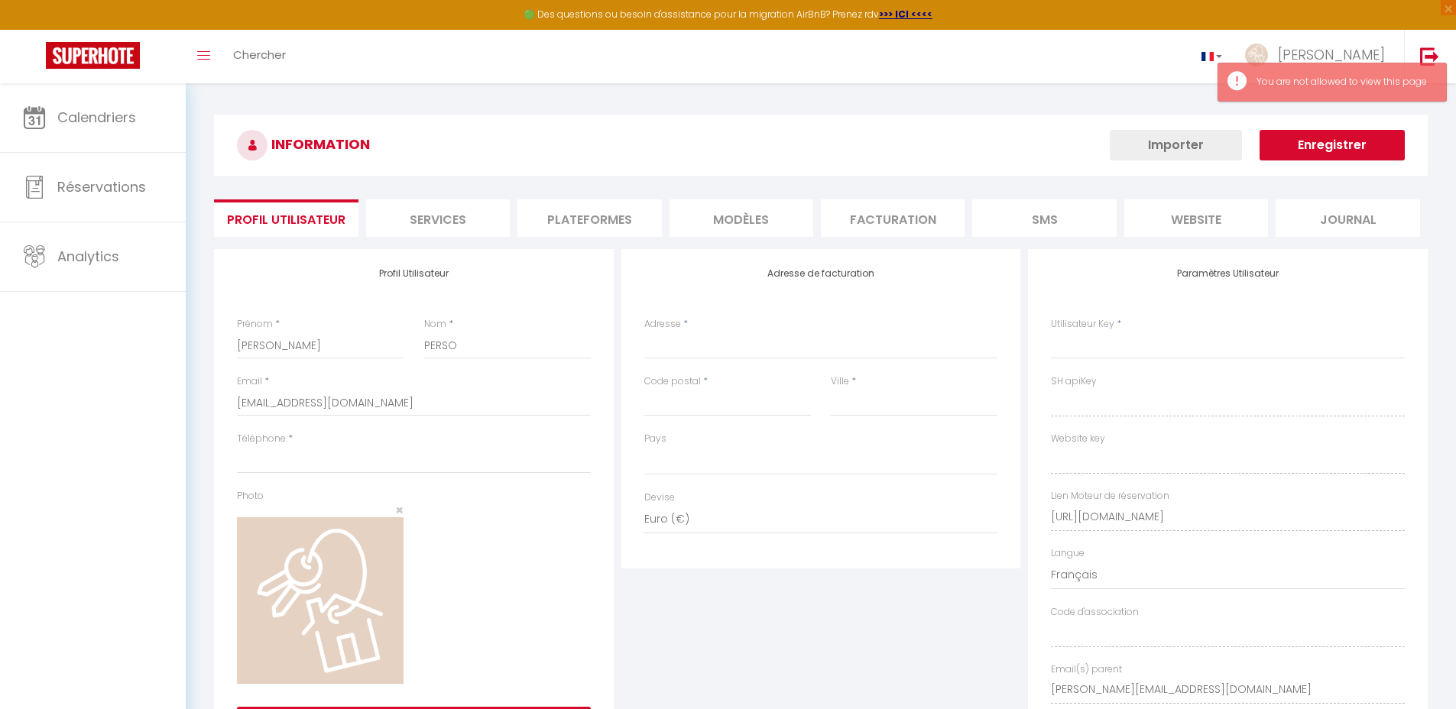
select select
